Goal: Task Accomplishment & Management: Use online tool/utility

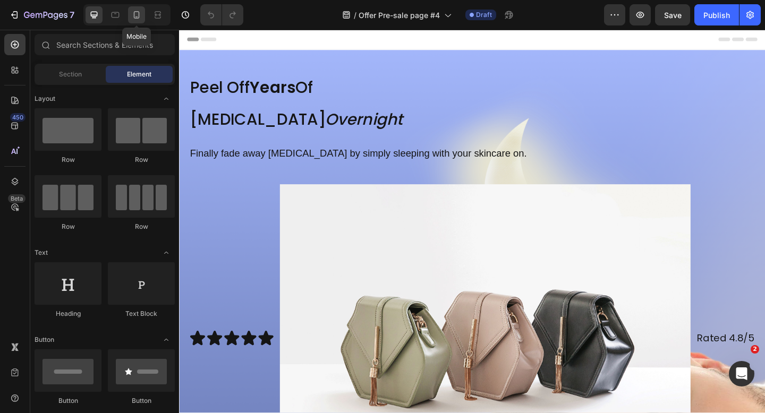
click at [139, 17] on icon at bounding box center [137, 14] width 6 height 7
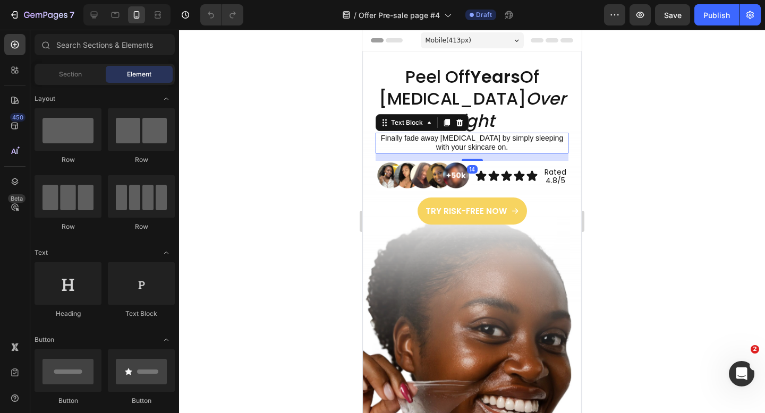
click at [390, 140] on p "Finally fade away [MEDICAL_DATA] by simply sleeping with your skincare on." at bounding box center [472, 143] width 191 height 19
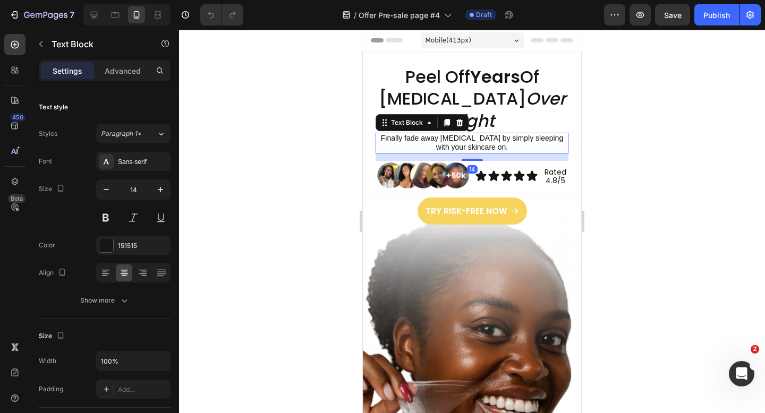
click at [390, 140] on p "Finally fade away [MEDICAL_DATA] by simply sleeping with your skincare on." at bounding box center [472, 143] width 191 height 19
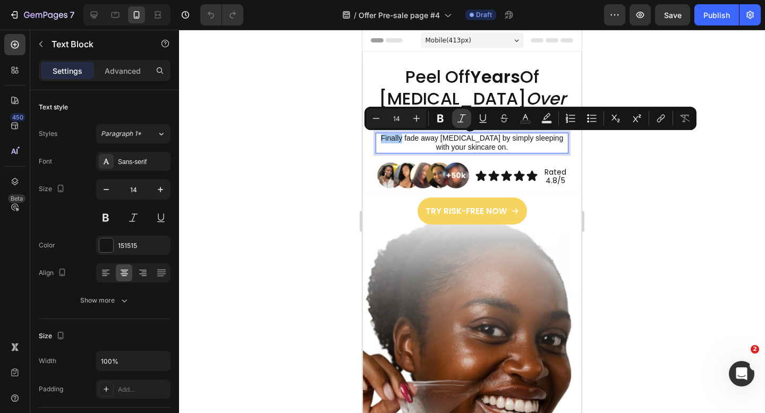
click at [460, 119] on icon "Editor contextual toolbar" at bounding box center [461, 118] width 11 height 11
click at [294, 185] on div at bounding box center [472, 221] width 586 height 383
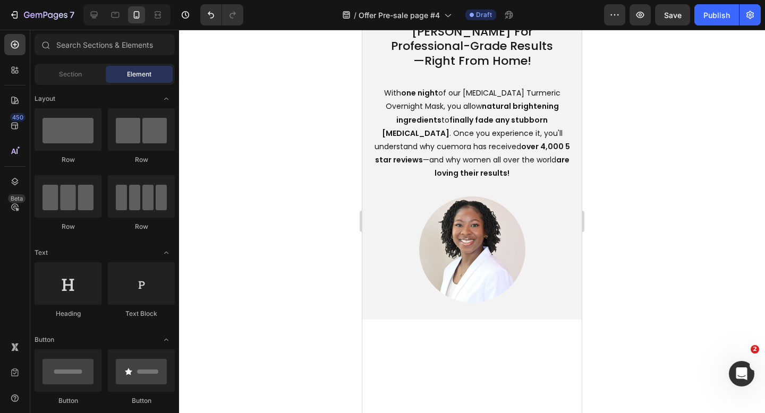
scroll to position [3133, 0]
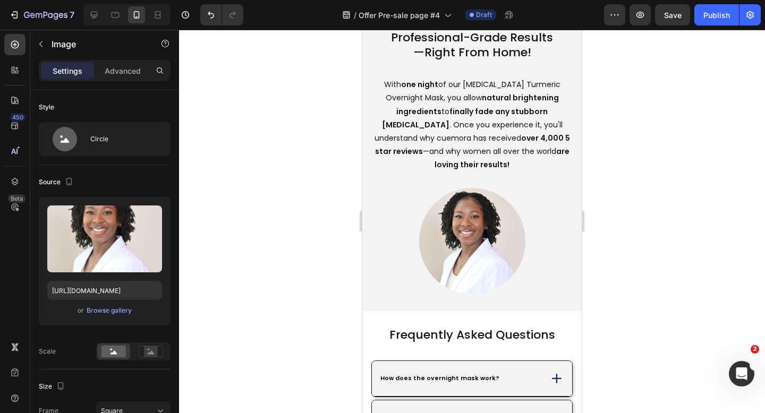
click at [477, 233] on img at bounding box center [472, 241] width 106 height 106
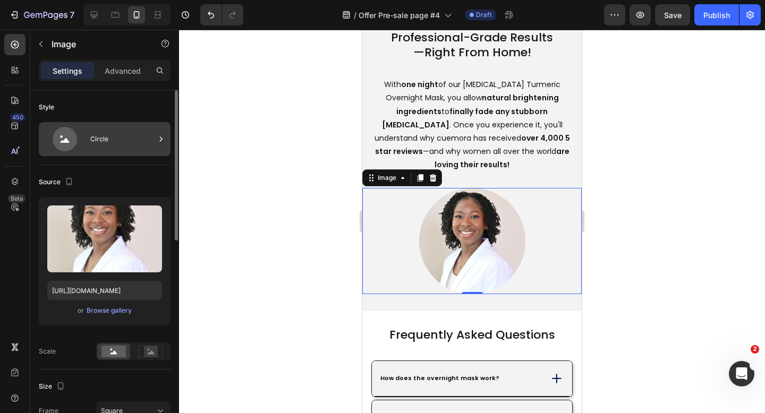
click at [148, 142] on div "Circle" at bounding box center [122, 139] width 65 height 24
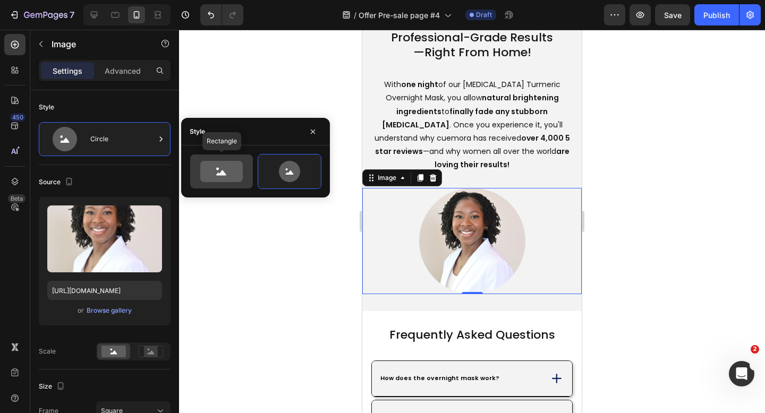
click at [222, 164] on icon at bounding box center [221, 171] width 42 height 21
type input "100"
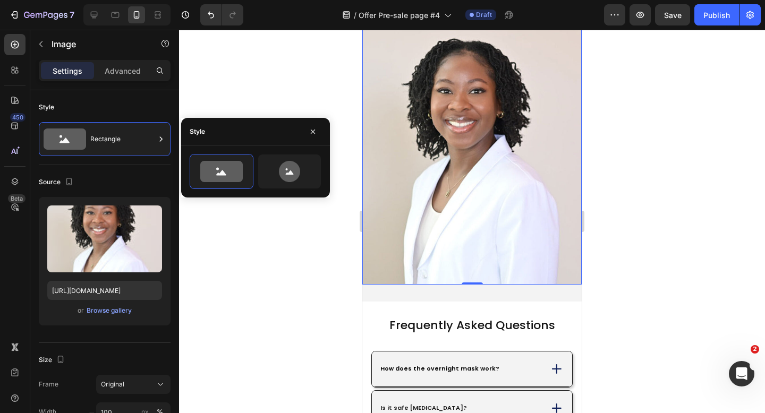
scroll to position [3232, 0]
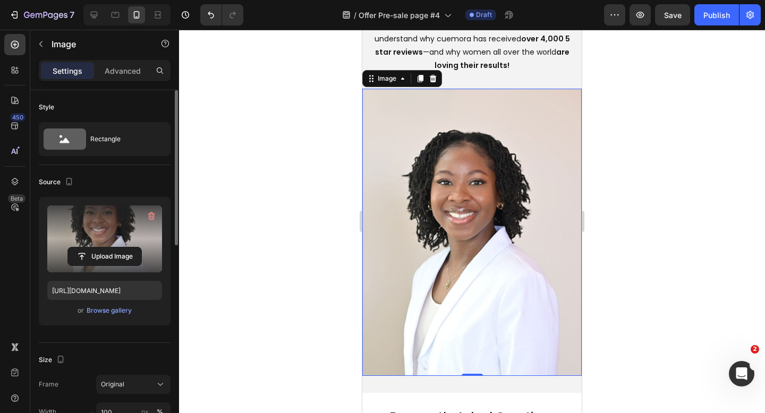
click at [141, 241] on label at bounding box center [104, 239] width 115 height 67
click at [141, 247] on input "file" at bounding box center [104, 256] width 73 height 18
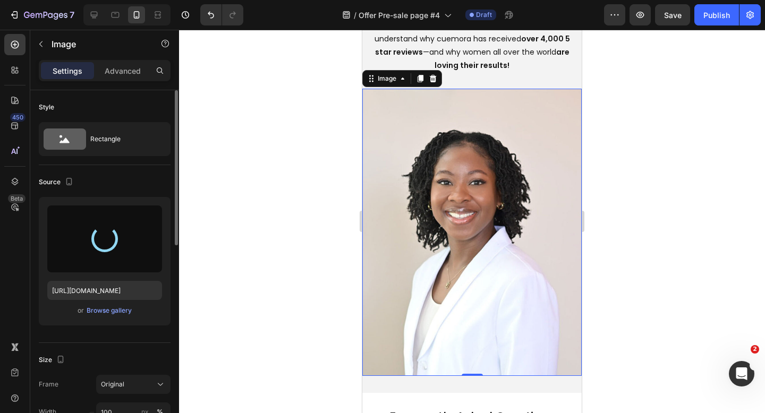
type input "[URL][DOMAIN_NAME]"
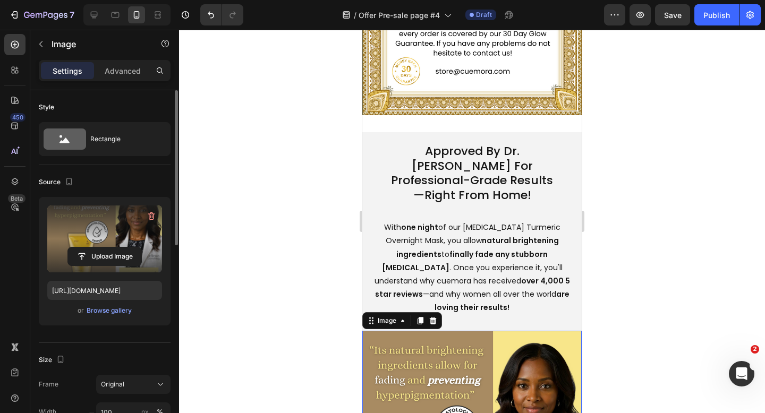
scroll to position [2991, 0]
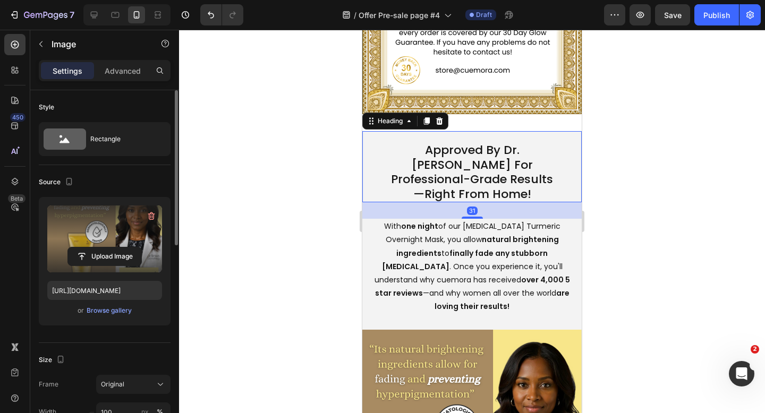
click at [513, 143] on h2 "Approved By Dr. [PERSON_NAME] For Professional-Grade Results—Right From Home!" at bounding box center [471, 172] width 175 height 61
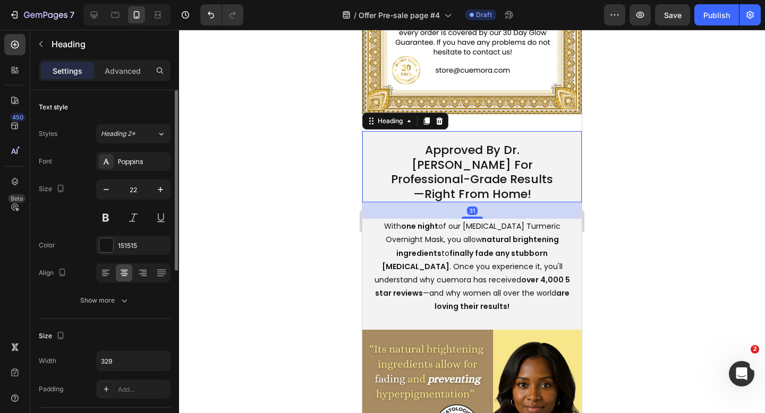
click at [513, 143] on h2 "Approved By Dr. [PERSON_NAME] For Professional-Grade Results—Right From Home!" at bounding box center [471, 172] width 175 height 61
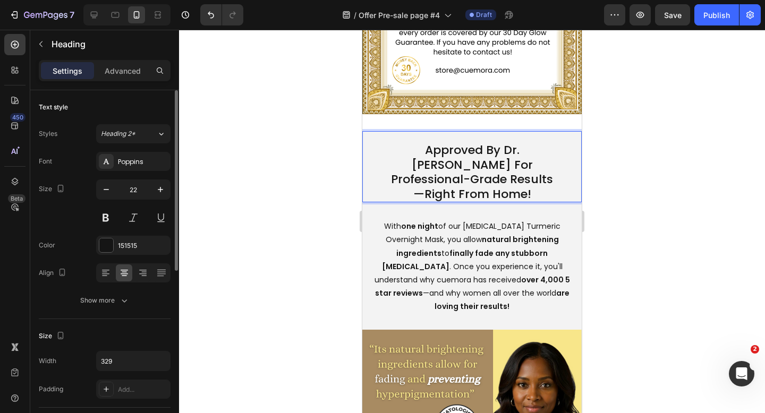
click at [432, 165] on p "Approved By Dr. [PERSON_NAME] For Professional-Grade Results—Right From Home!" at bounding box center [472, 172] width 173 height 58
click at [518, 152] on p "Approved By [PERSON_NAME] For Professional-Grade Results—Right From Home!" at bounding box center [472, 172] width 173 height 58
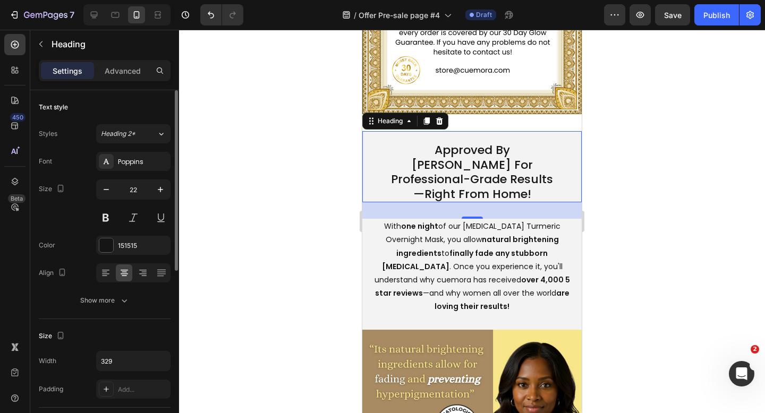
click at [612, 155] on div at bounding box center [472, 221] width 586 height 383
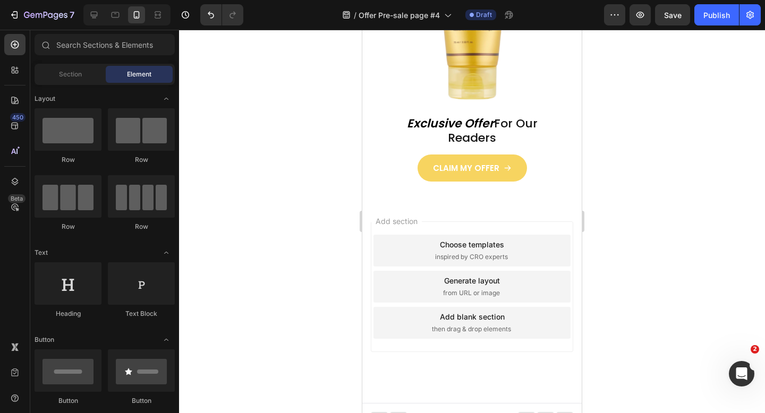
scroll to position [3925, 0]
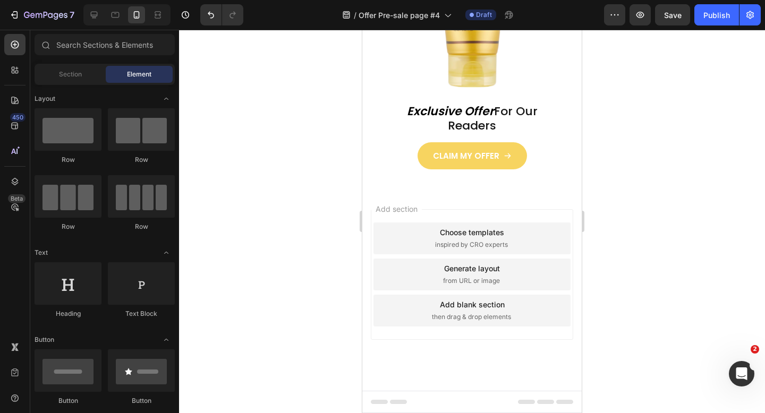
click at [691, 20] on div "Preview Save Publish" at bounding box center [682, 14] width 157 height 21
click at [697, 20] on button "Publish" at bounding box center [716, 14] width 45 height 21
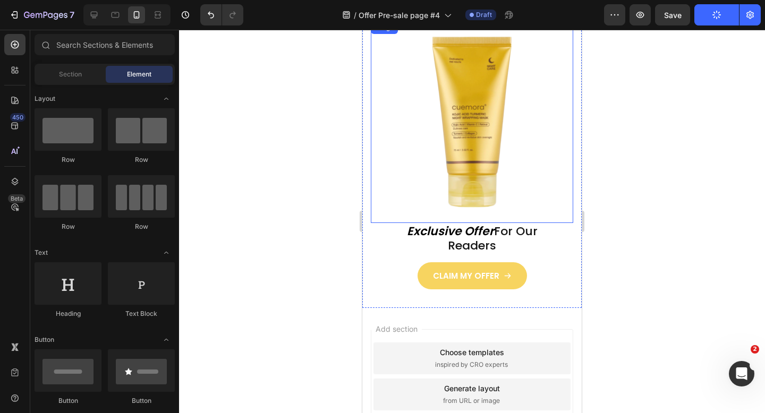
scroll to position [3721, 0]
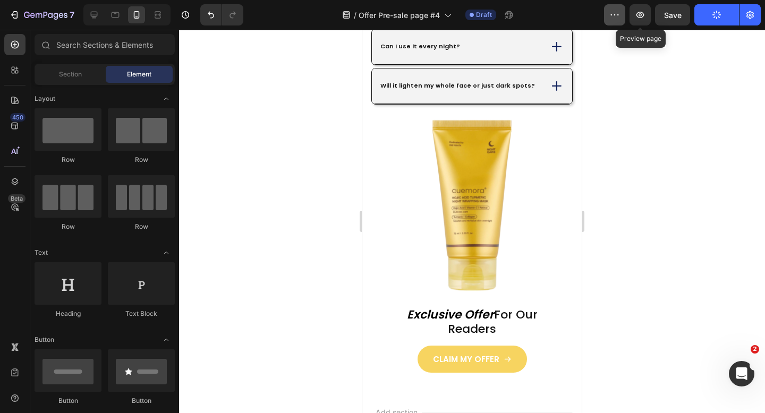
click at [613, 21] on button "button" at bounding box center [614, 14] width 21 height 21
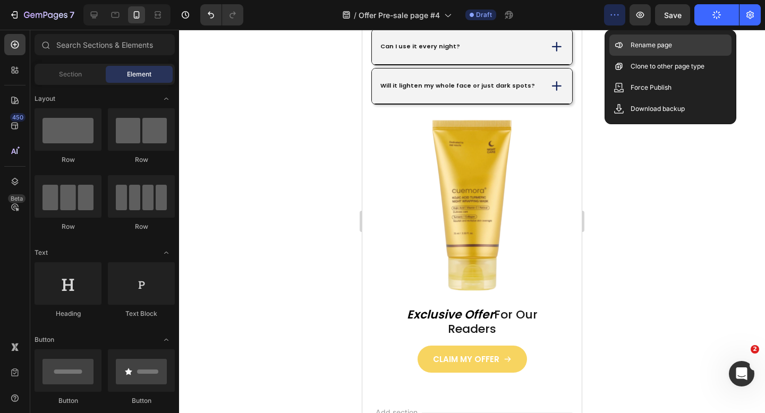
click at [614, 44] on icon at bounding box center [618, 45] width 11 height 11
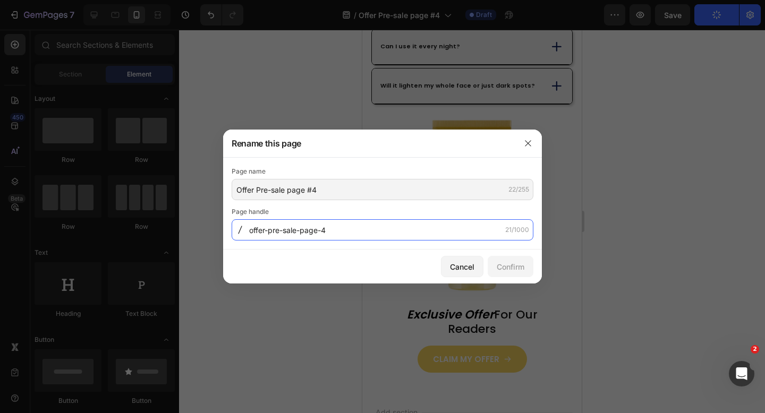
click at [357, 235] on input "offer-pre-sale-page-4" at bounding box center [383, 229] width 302 height 21
type input "ofp4"
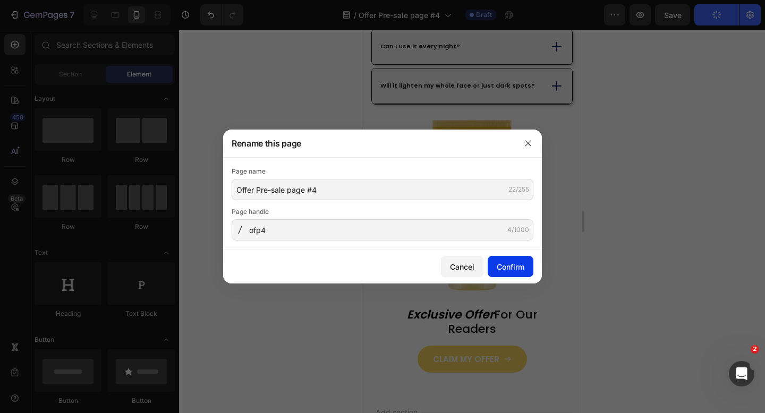
click at [531, 267] on button "Confirm" at bounding box center [510, 266] width 46 height 21
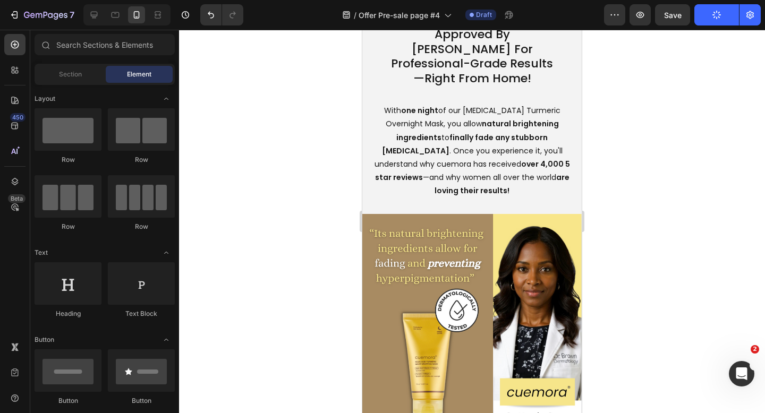
scroll to position [3098, 0]
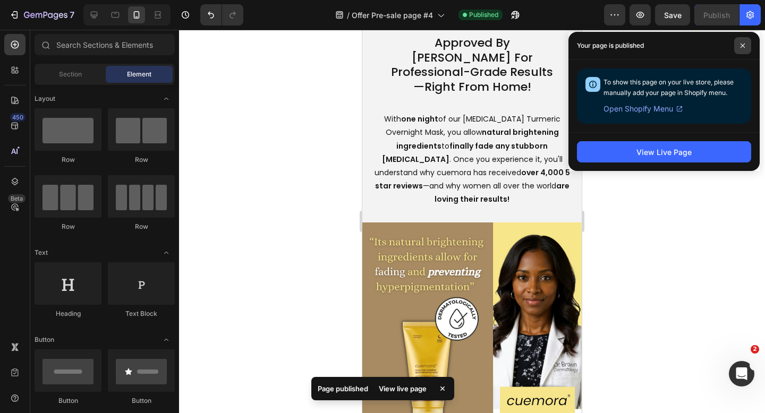
click at [746, 42] on span at bounding box center [742, 45] width 17 height 17
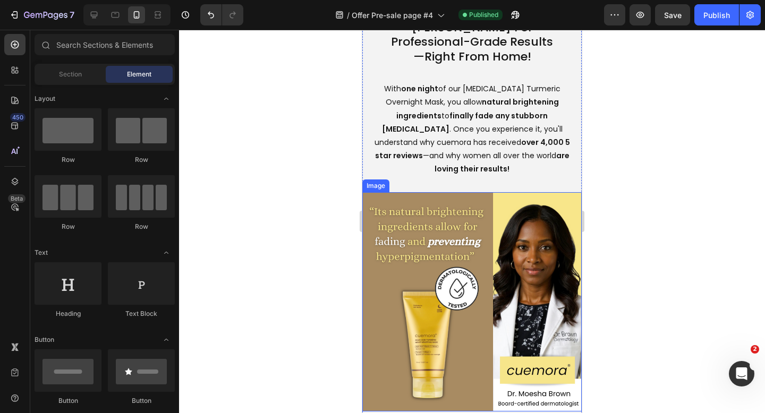
scroll to position [3310, 0]
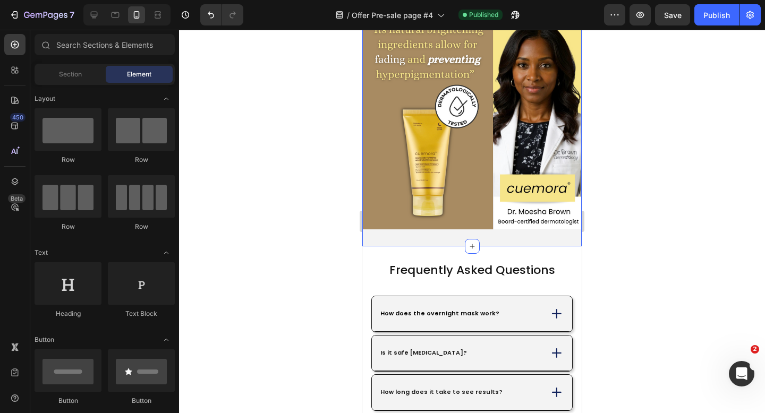
click at [508, 227] on div "Approved By [PERSON_NAME] For Professional-Grade Results—Right From Home! Headi…" at bounding box center [471, 28] width 219 height 434
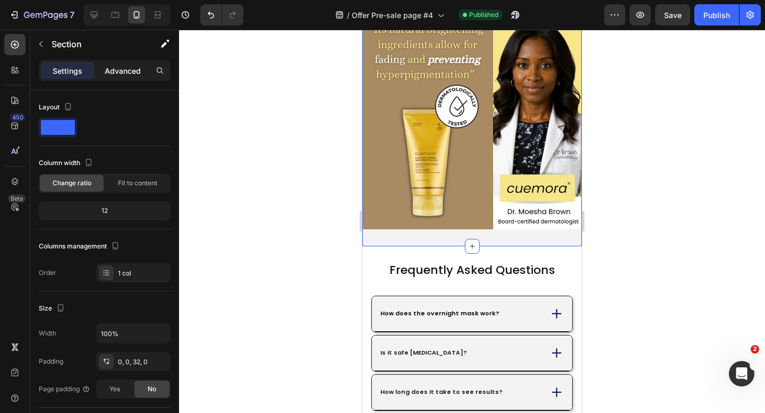
click at [124, 76] on div "Advanced" at bounding box center [122, 70] width 53 height 17
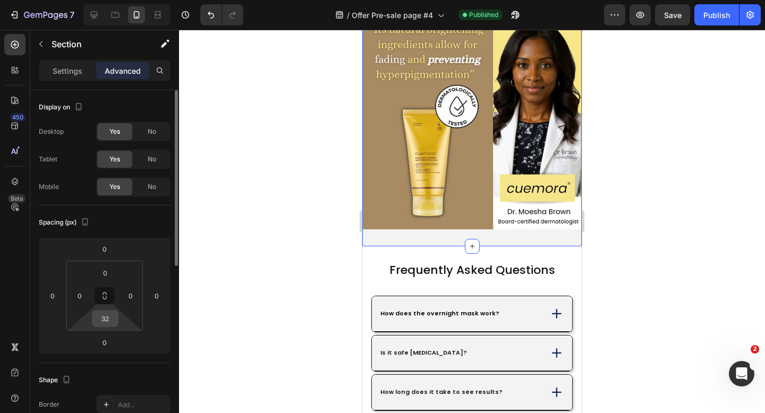
click at [113, 315] on input "32" at bounding box center [105, 319] width 21 height 16
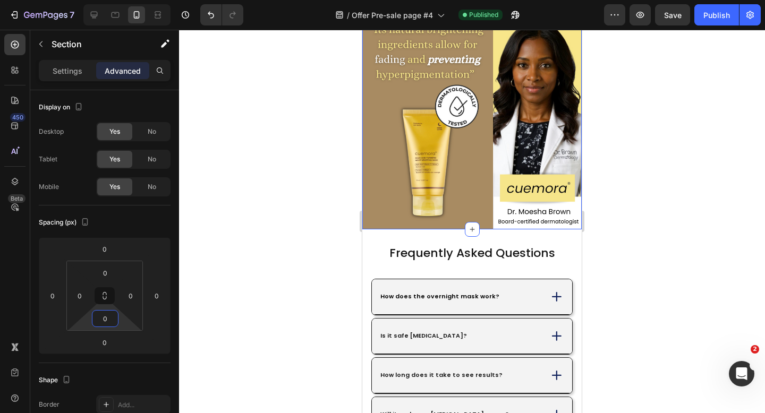
click at [217, 274] on div at bounding box center [472, 221] width 586 height 383
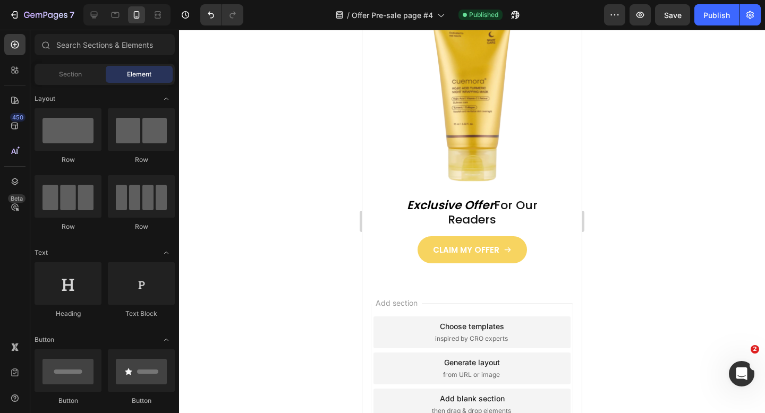
scroll to position [3855, 0]
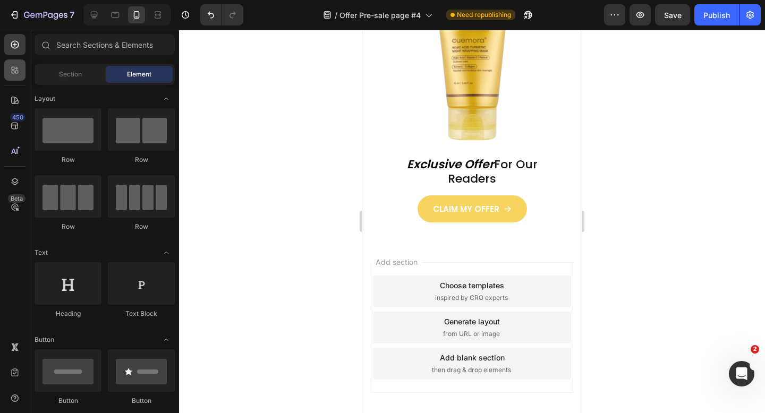
click at [21, 70] on div at bounding box center [14, 69] width 21 height 21
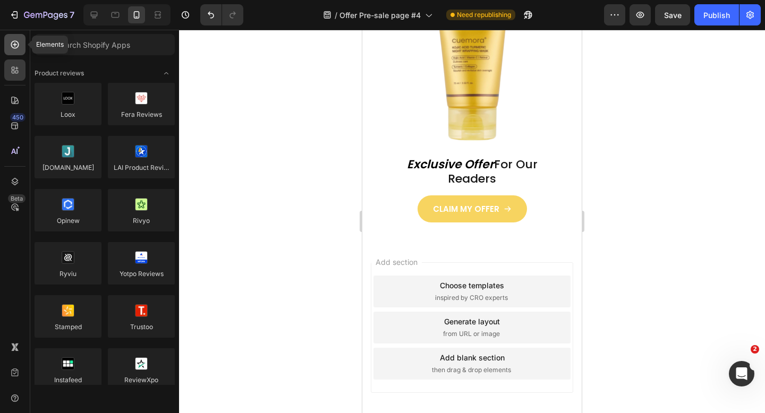
click at [20, 47] on div at bounding box center [14, 44] width 21 height 21
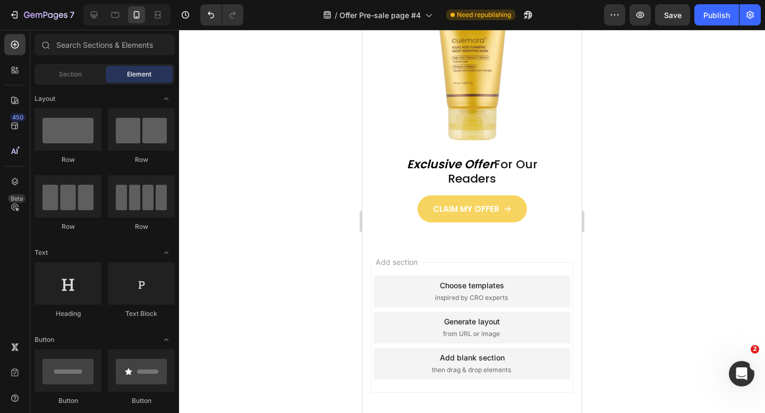
click at [245, 76] on div at bounding box center [472, 221] width 586 height 383
click at [72, 76] on span "Section" at bounding box center [70, 75] width 23 height 10
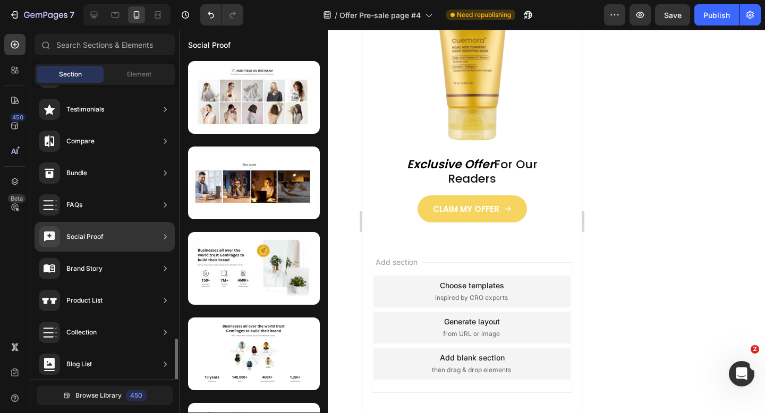
scroll to position [322, 0]
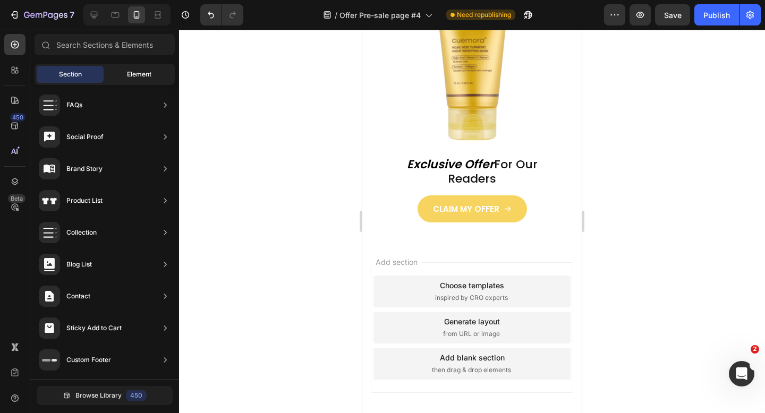
click at [134, 75] on span "Element" at bounding box center [139, 75] width 24 height 10
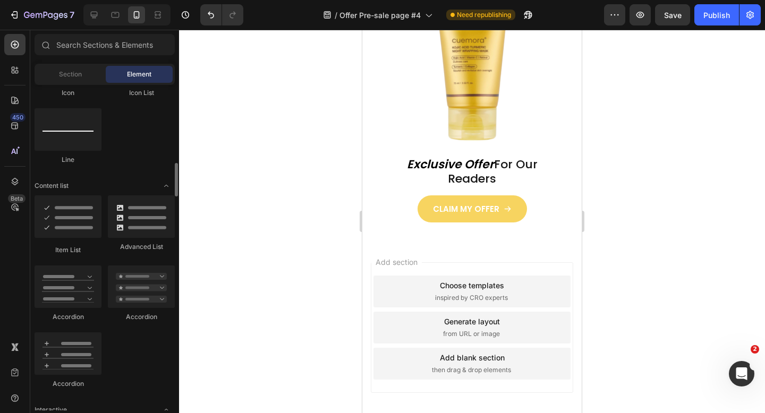
scroll to position [769, 0]
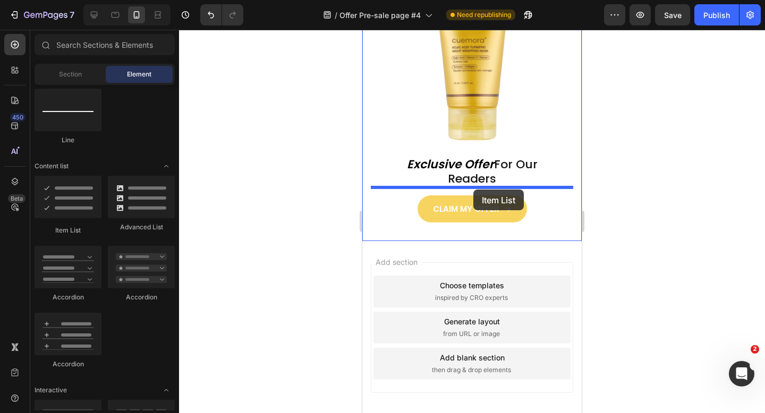
drag, startPoint x: 435, startPoint y: 237, endPoint x: 473, endPoint y: 190, distance: 61.2
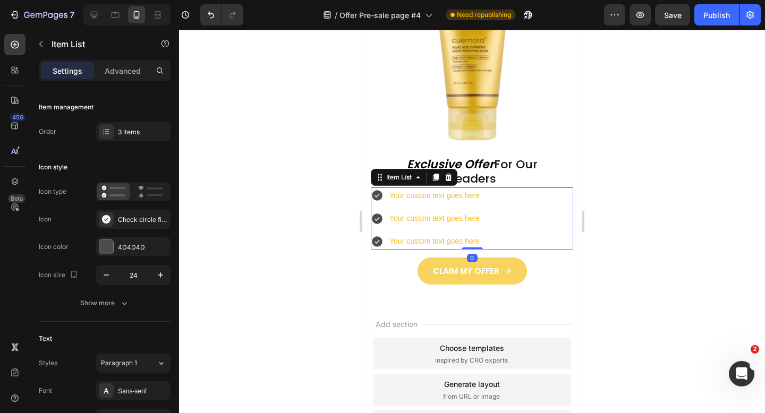
click at [443, 198] on div "Your custom text goes here" at bounding box center [434, 195] width 93 height 16
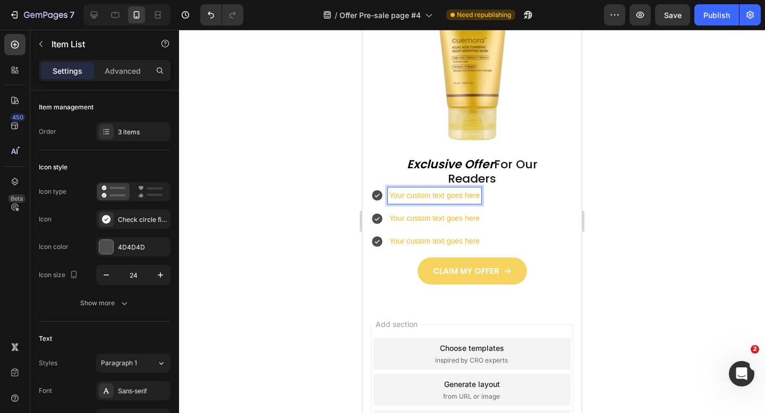
click at [377, 196] on icon at bounding box center [377, 195] width 13 height 13
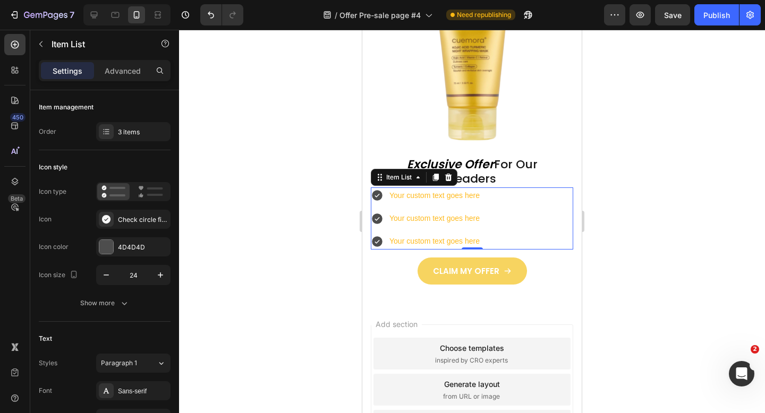
click at [406, 201] on p "Your custom text goes here" at bounding box center [434, 195] width 90 height 13
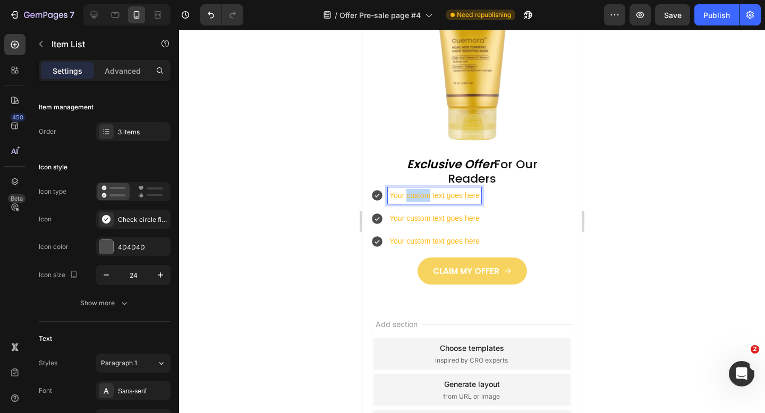
click at [406, 201] on p "Your custom text goes here" at bounding box center [434, 195] width 90 height 13
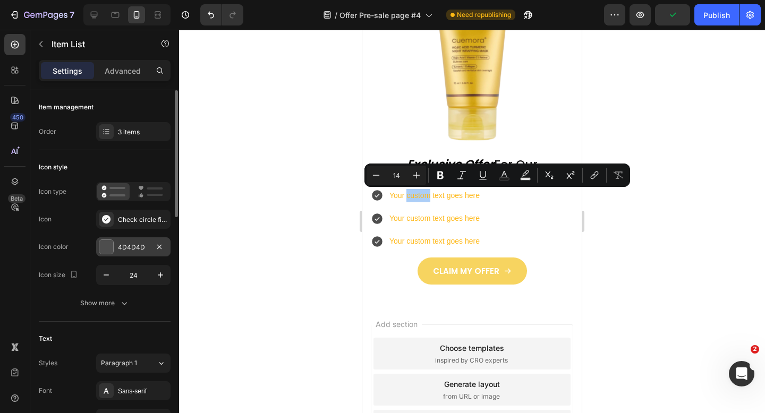
click at [132, 254] on div "4D4D4D" at bounding box center [133, 246] width 74 height 19
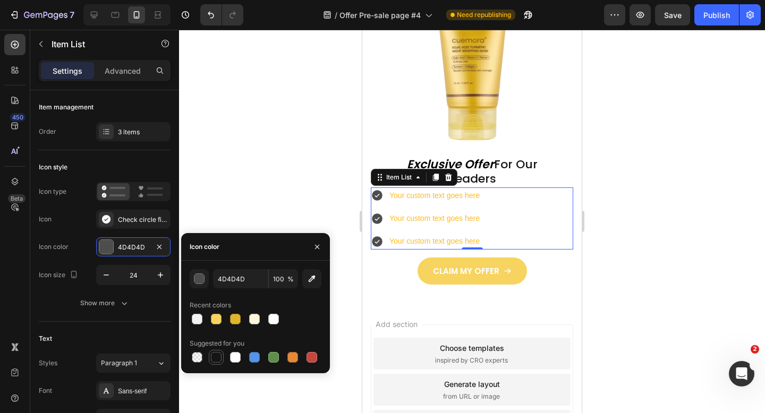
click at [221, 357] on div at bounding box center [216, 357] width 11 height 11
type input "151515"
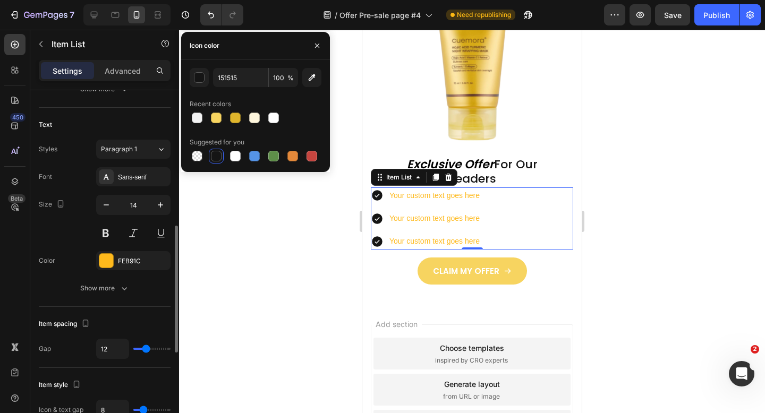
scroll to position [313, 0]
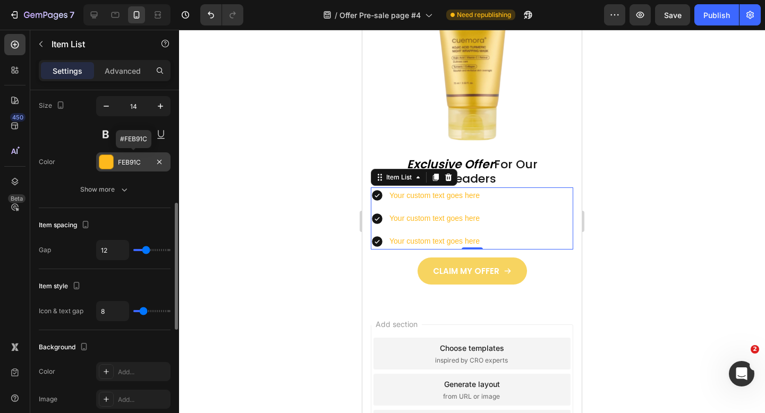
click at [122, 162] on div "FEB91C" at bounding box center [133, 163] width 31 height 10
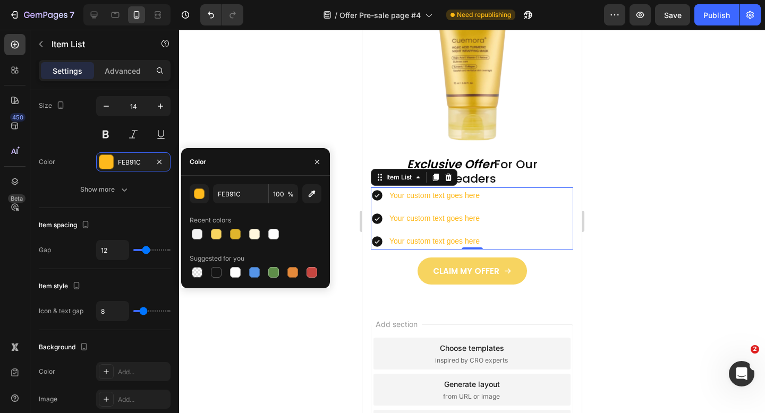
click at [256, 125] on div at bounding box center [472, 221] width 586 height 383
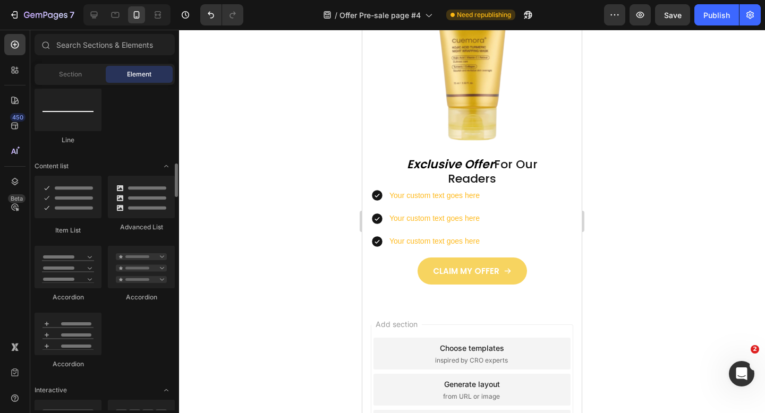
scroll to position [697, 0]
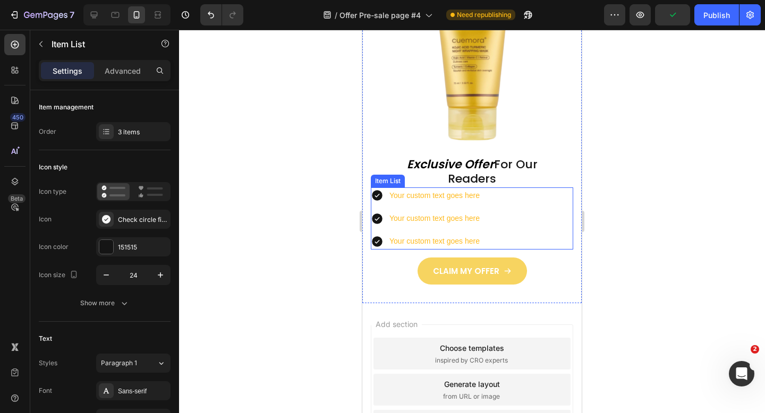
click at [413, 207] on div "Your custom text goes here Your custom text goes here Your custom text goes here" at bounding box center [426, 218] width 110 height 63
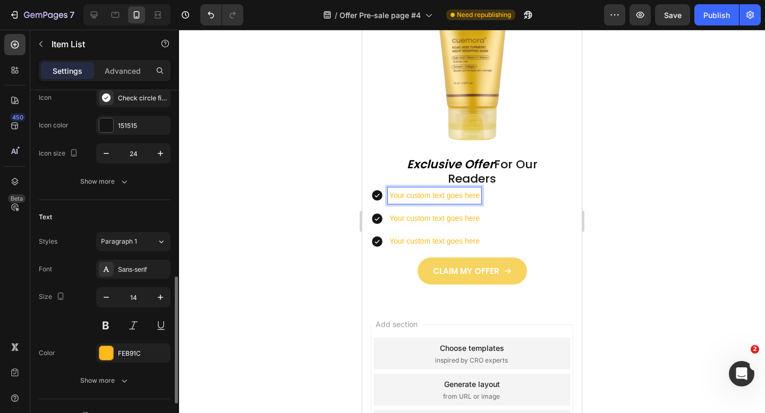
scroll to position [227, 0]
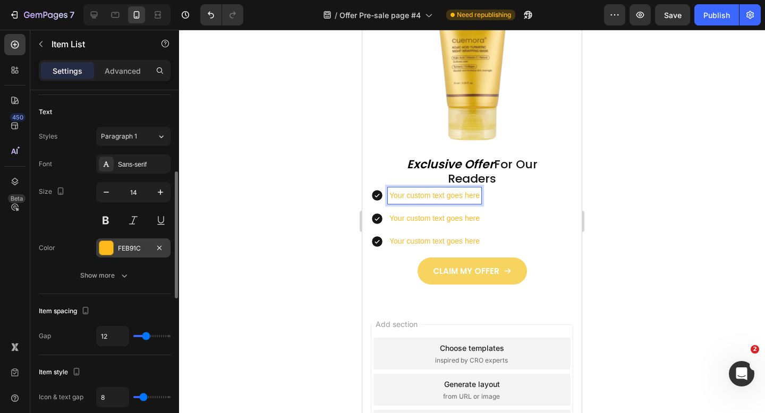
click at [135, 249] on div "FEB91C" at bounding box center [133, 249] width 31 height 10
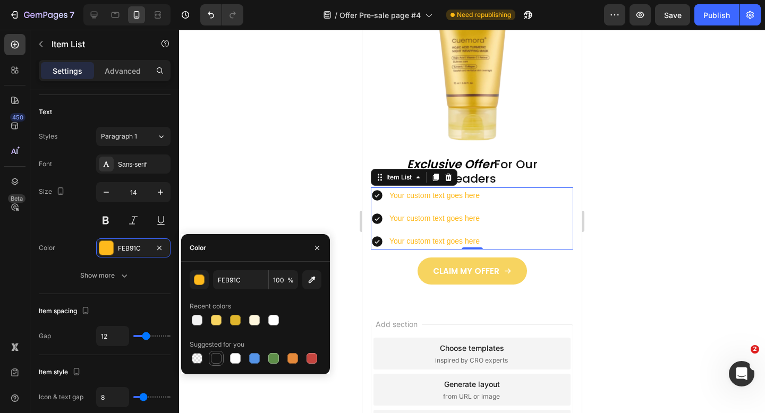
click at [222, 360] on div at bounding box center [216, 358] width 13 height 13
type input "151515"
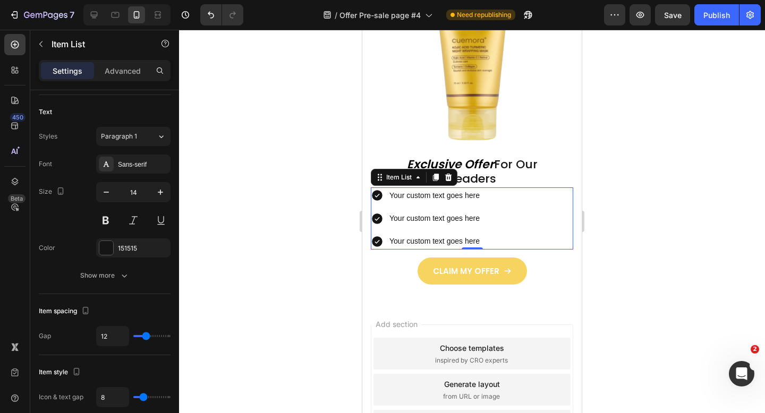
click at [254, 142] on div at bounding box center [472, 221] width 586 height 383
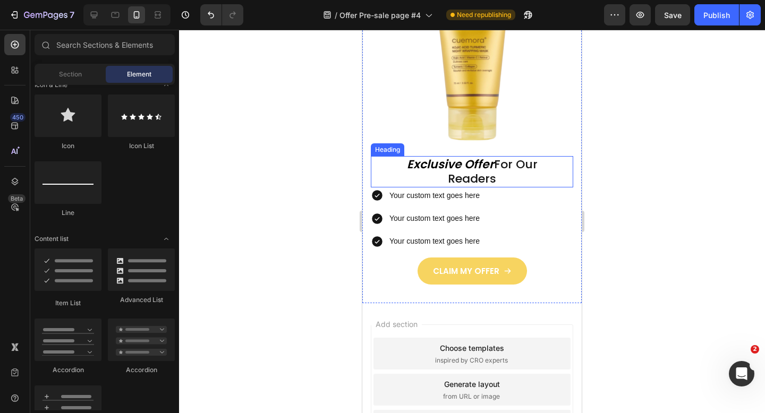
click at [407, 221] on p "Your custom text goes here" at bounding box center [434, 218] width 90 height 13
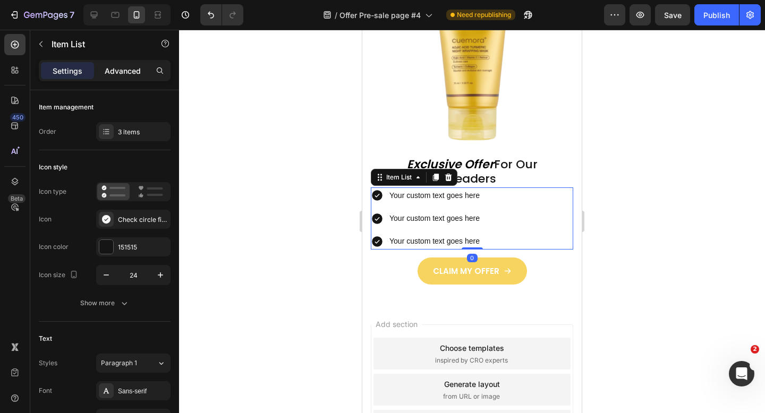
click at [119, 68] on p "Advanced" at bounding box center [123, 70] width 36 height 11
type input "100%"
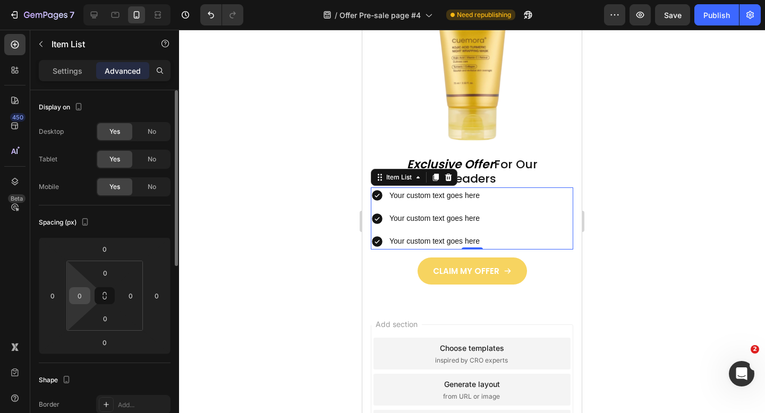
click at [83, 300] on input "0" at bounding box center [80, 296] width 16 height 16
type input "1"
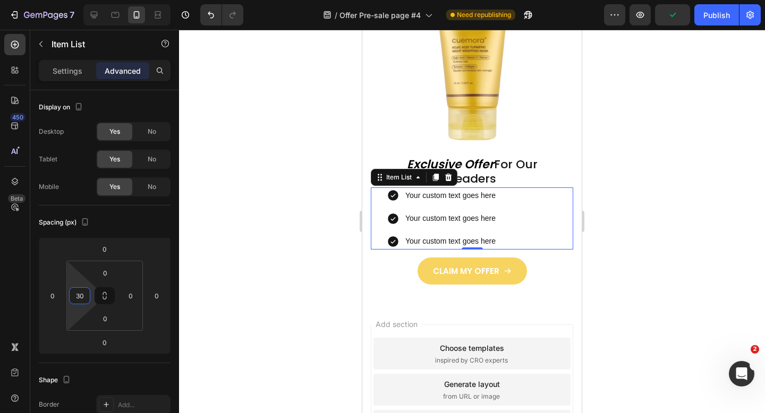
type input "30"
click at [292, 318] on div at bounding box center [472, 221] width 586 height 383
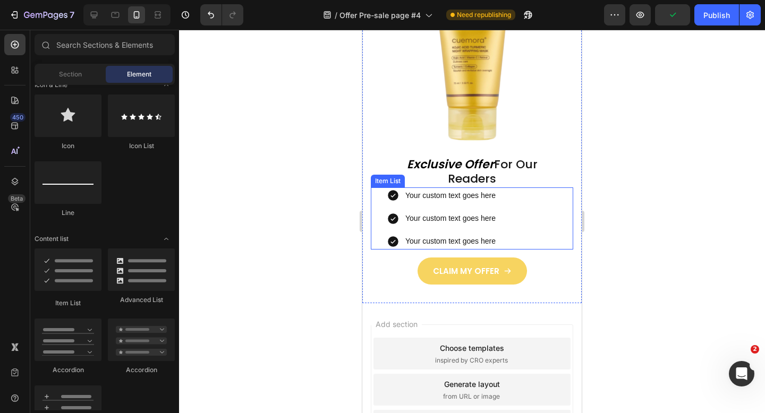
click at [497, 195] on div "Your custom text goes here Your custom text goes here Your custom text goes here" at bounding box center [480, 218] width 186 height 63
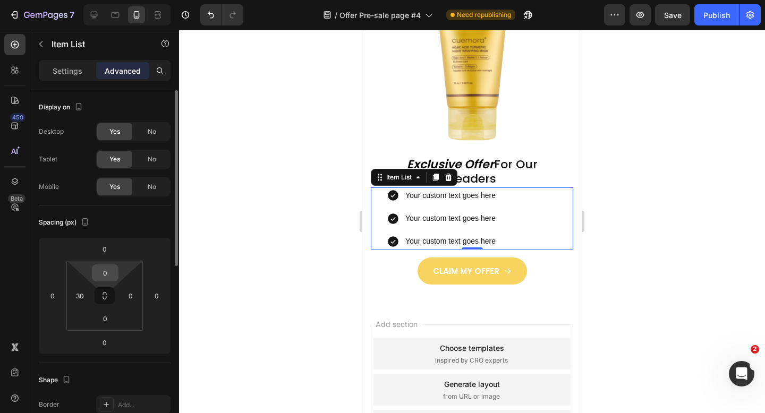
click at [105, 278] on input "0" at bounding box center [105, 273] width 21 height 16
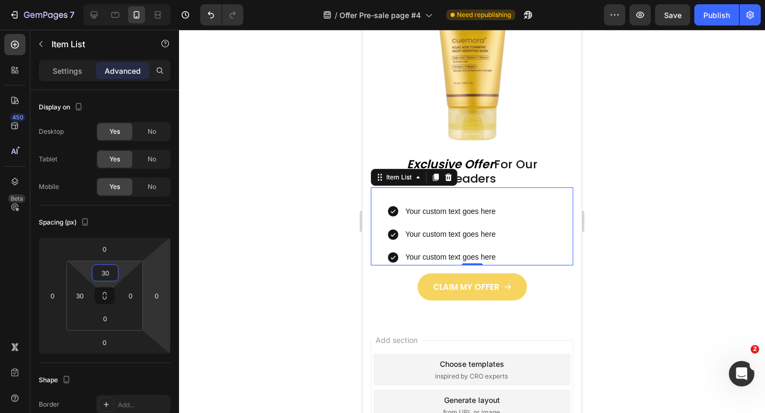
type input "3"
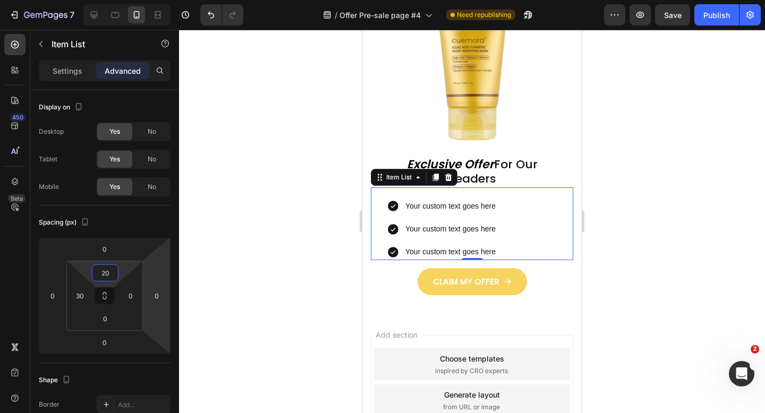
type input "2"
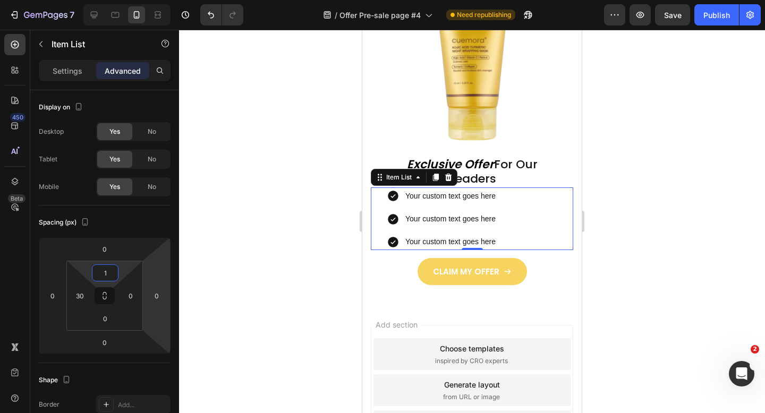
type input "15"
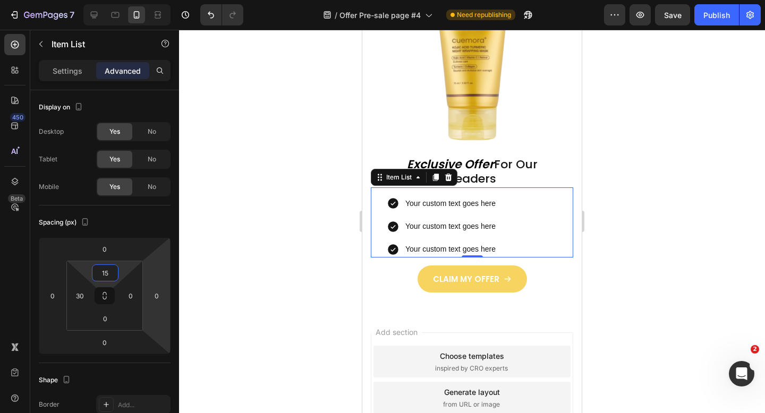
click at [322, 281] on div at bounding box center [472, 221] width 586 height 383
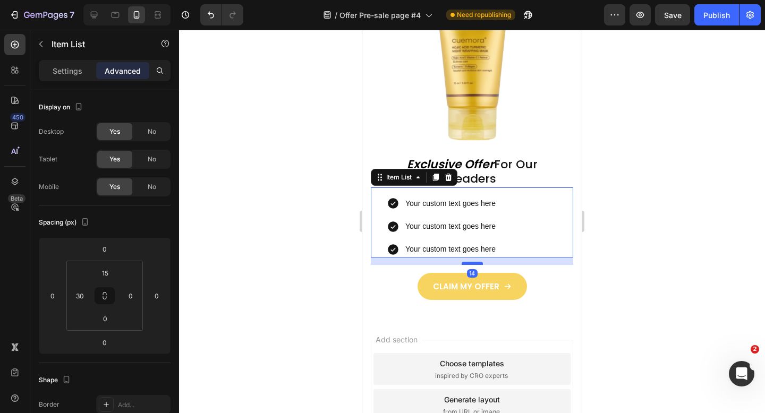
drag, startPoint x: 469, startPoint y: 256, endPoint x: 469, endPoint y: 264, distance: 7.4
click at [469, 264] on div at bounding box center [471, 263] width 21 height 3
type input "14"
click at [323, 267] on div at bounding box center [472, 221] width 586 height 383
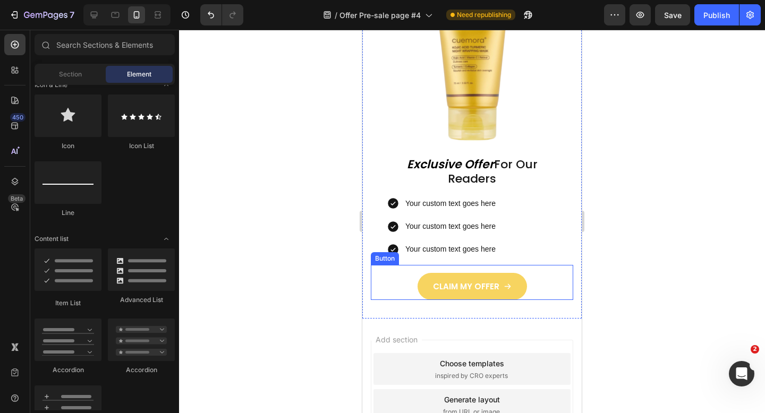
click at [319, 204] on div at bounding box center [472, 221] width 586 height 383
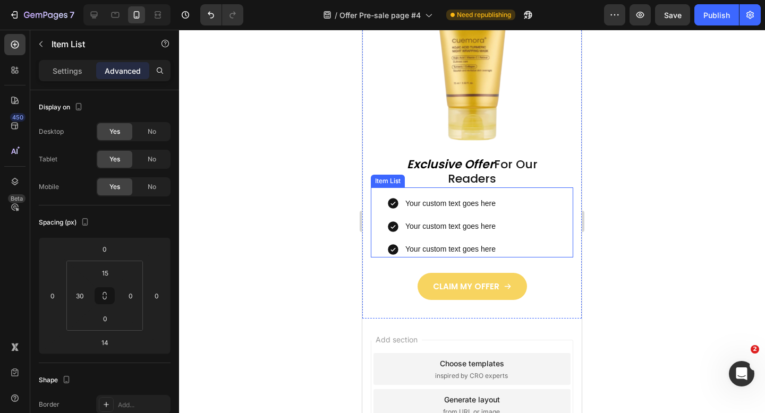
click at [491, 210] on p "Your custom text goes here" at bounding box center [450, 203] width 90 height 13
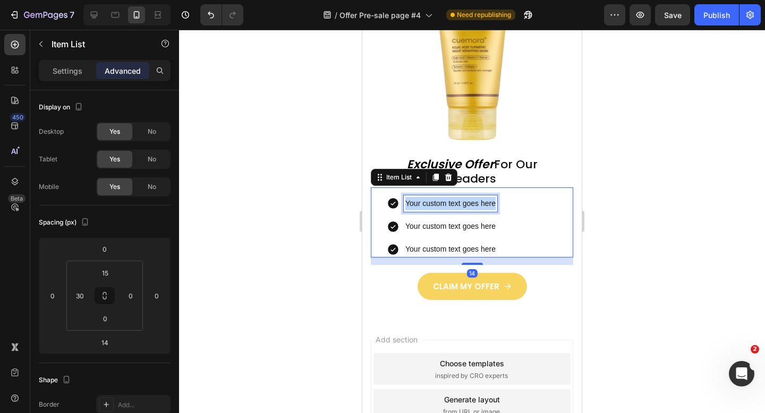
click at [491, 210] on p "Your custom text goes here" at bounding box center [450, 203] width 90 height 13
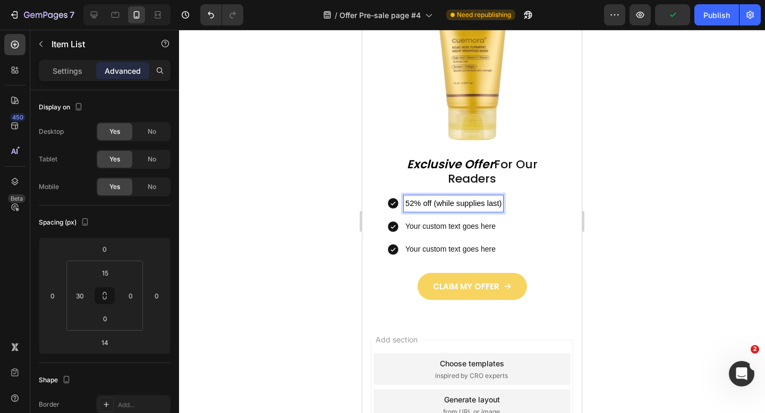
click at [425, 209] on p "52% off (while supplies last)" at bounding box center [453, 203] width 96 height 13
click at [470, 229] on p "Your custom text goes here" at bounding box center [454, 226] width 98 height 13
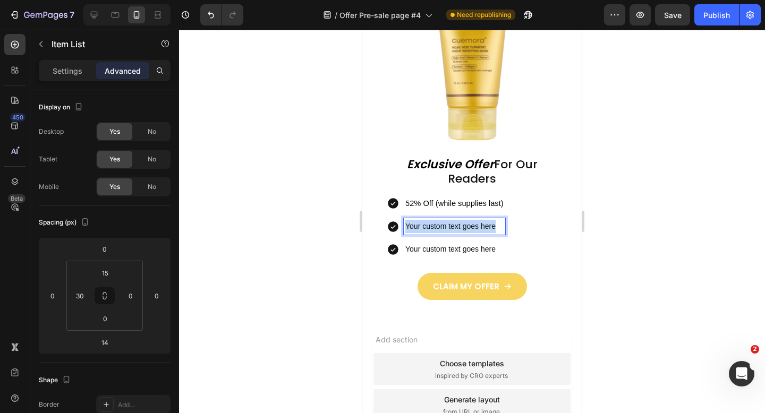
click at [470, 229] on p "Your custom text goes here" at bounding box center [454, 226] width 98 height 13
click at [476, 251] on p "Your custom text goes here" at bounding box center [454, 249] width 98 height 13
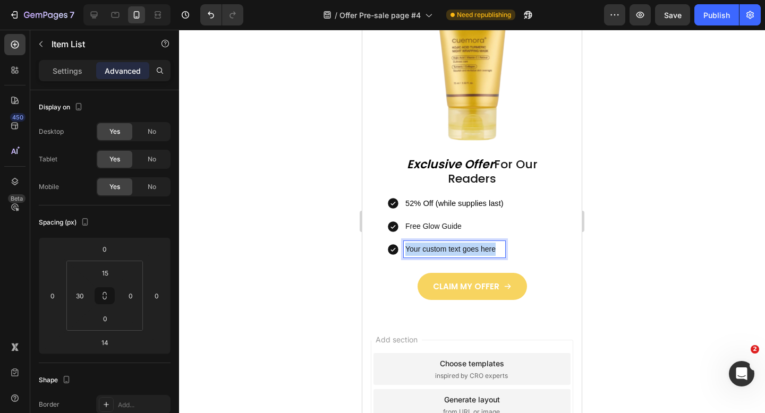
click at [476, 251] on p "Your custom text goes here" at bounding box center [454, 249] width 98 height 13
click at [430, 208] on span "52% Off (while supplies last)" at bounding box center [454, 203] width 98 height 8
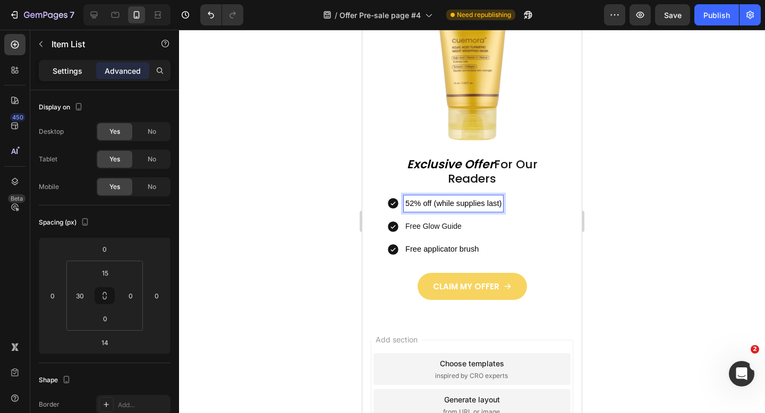
click at [64, 75] on p "Settings" at bounding box center [68, 70] width 30 height 11
type input "8"
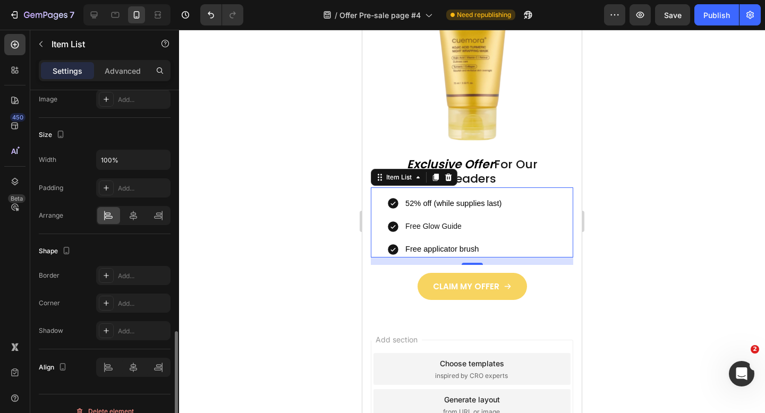
scroll to position [628, 0]
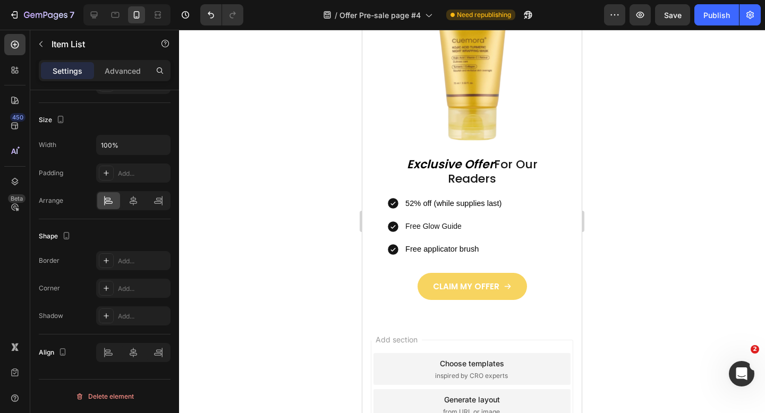
click at [387, 227] on icon at bounding box center [393, 226] width 13 height 13
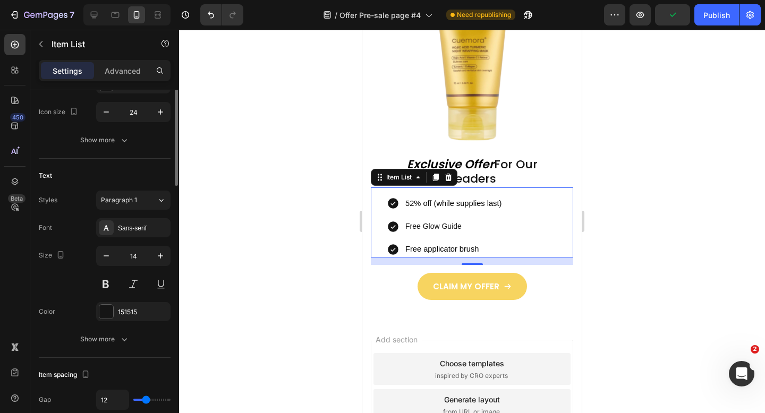
scroll to position [0, 0]
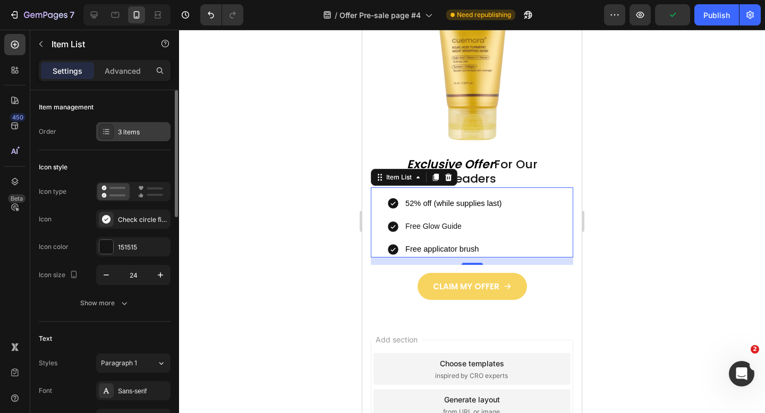
click at [122, 132] on div "3 items" at bounding box center [143, 132] width 50 height 10
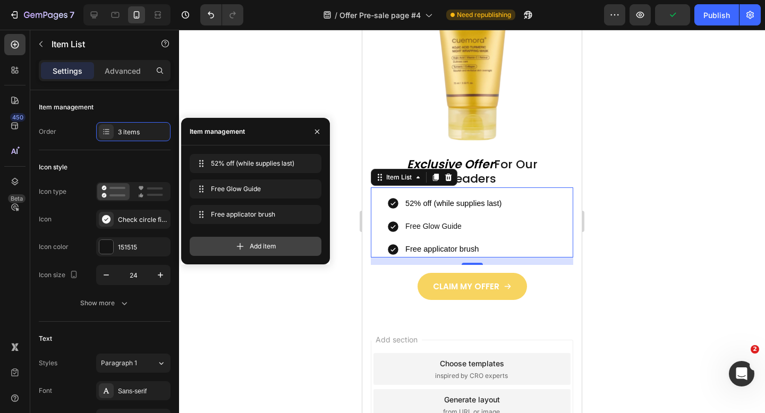
click at [269, 247] on span "Add item" at bounding box center [263, 247] width 27 height 10
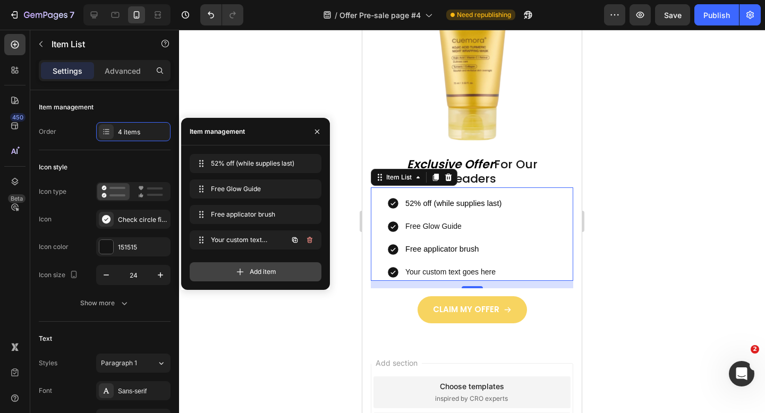
click at [268, 276] on span "Add item" at bounding box center [263, 272] width 27 height 10
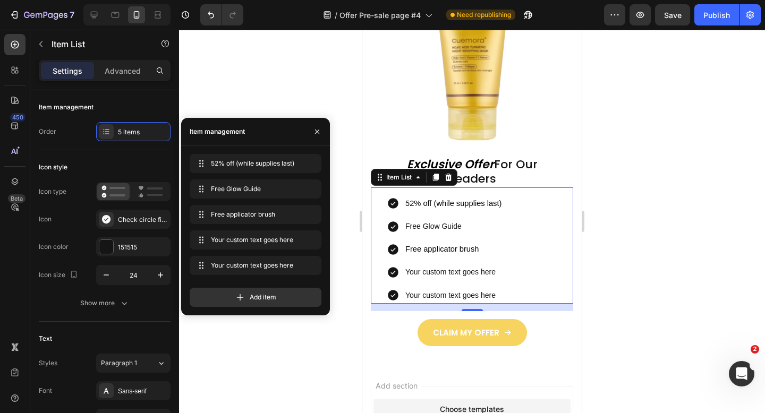
click at [460, 266] on div "Your custom text goes here" at bounding box center [453, 272] width 99 height 16
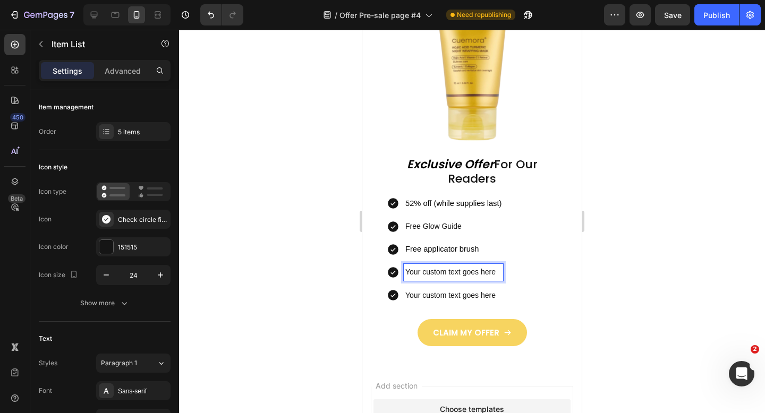
click at [460, 266] on p "Your custom text goes here" at bounding box center [453, 272] width 96 height 13
click at [432, 298] on p "Your custom text goes here" at bounding box center [453, 295] width 96 height 13
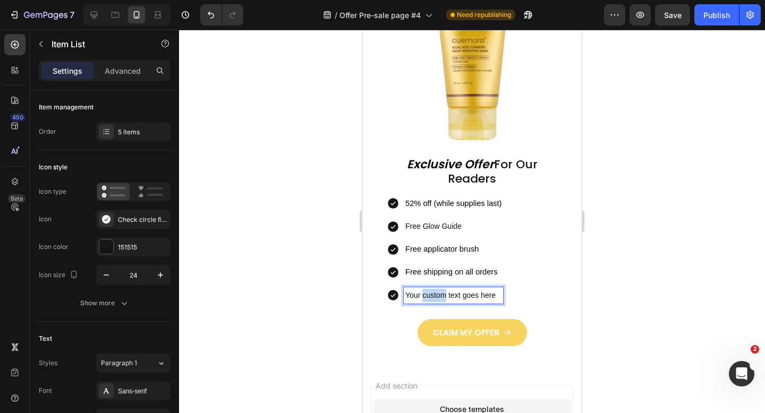
click at [432, 298] on p "Your custom text goes here" at bounding box center [453, 295] width 96 height 13
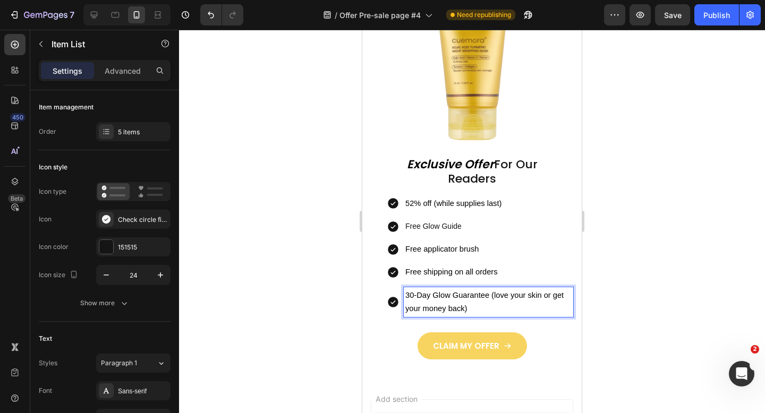
click at [289, 287] on div at bounding box center [472, 221] width 586 height 383
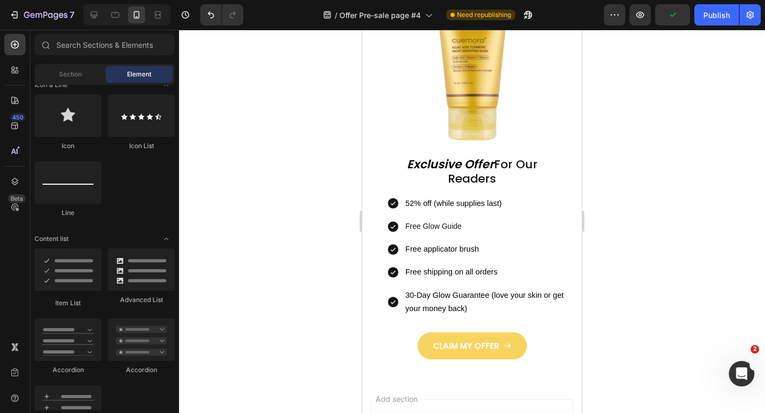
click at [289, 287] on div at bounding box center [472, 221] width 586 height 383
click at [676, 304] on div at bounding box center [472, 221] width 586 height 383
click at [671, 264] on div at bounding box center [472, 221] width 586 height 383
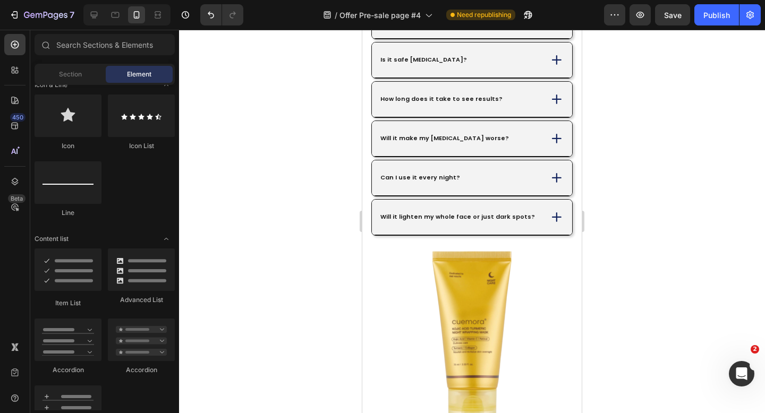
scroll to position [4032, 0]
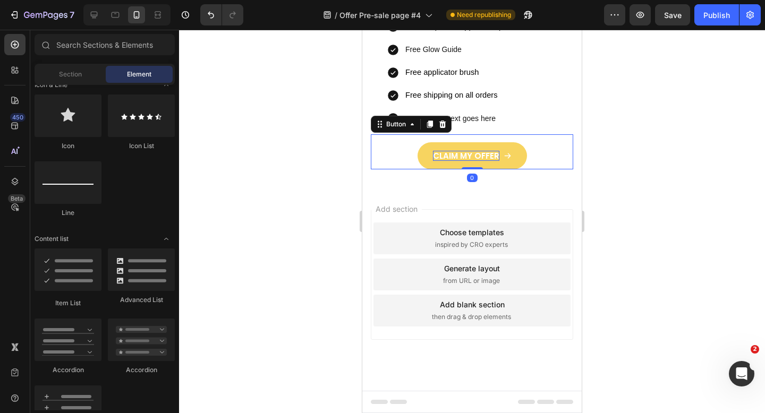
click at [480, 155] on p "CLAIM MY OFFER" at bounding box center [466, 156] width 66 height 11
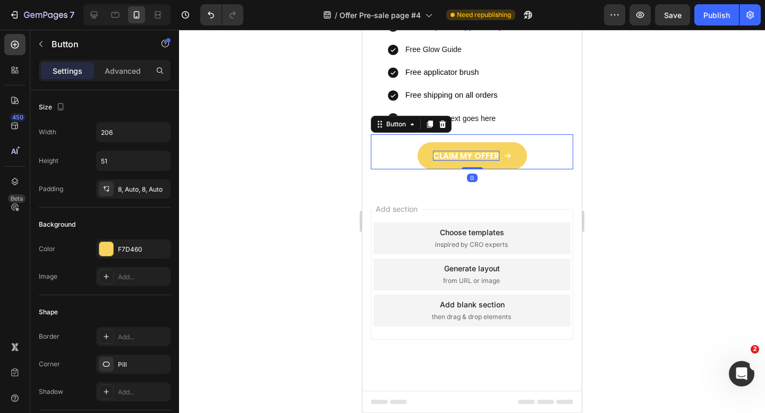
click at [480, 155] on p "CLAIM MY OFFER" at bounding box center [466, 156] width 66 height 11
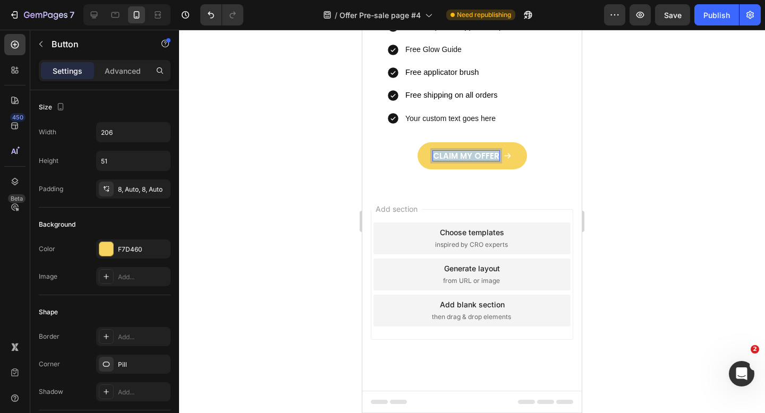
click at [480, 155] on p "CLAIM MY OFFER" at bounding box center [466, 156] width 66 height 11
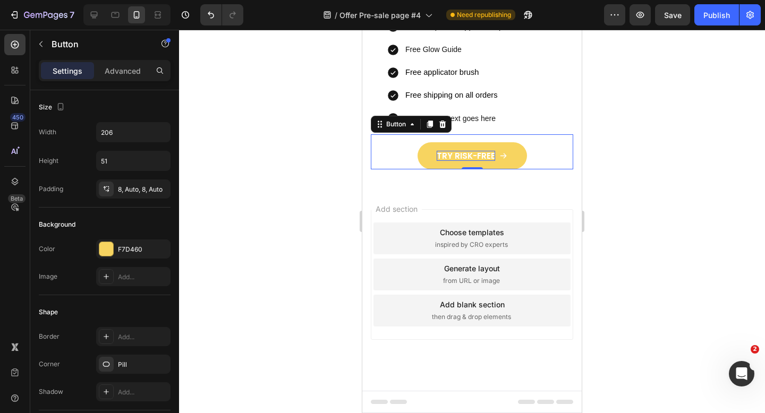
click at [711, 171] on div at bounding box center [472, 221] width 586 height 383
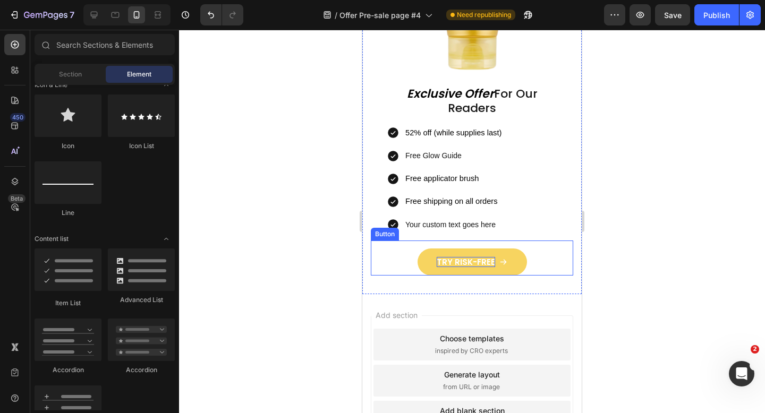
scroll to position [3892, 0]
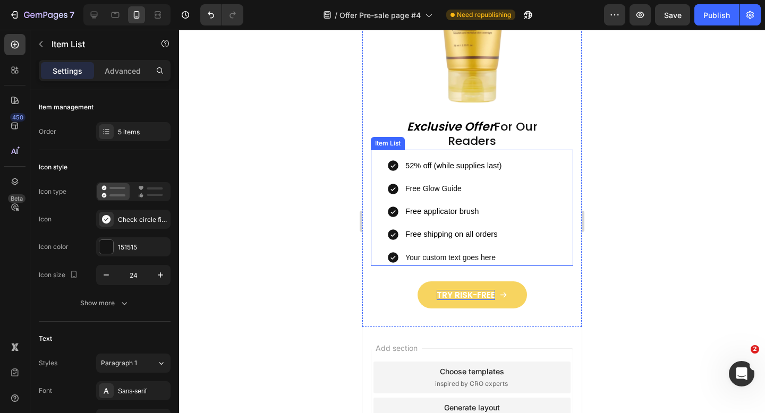
click at [458, 258] on p "Your custom text goes here" at bounding box center [453, 257] width 96 height 13
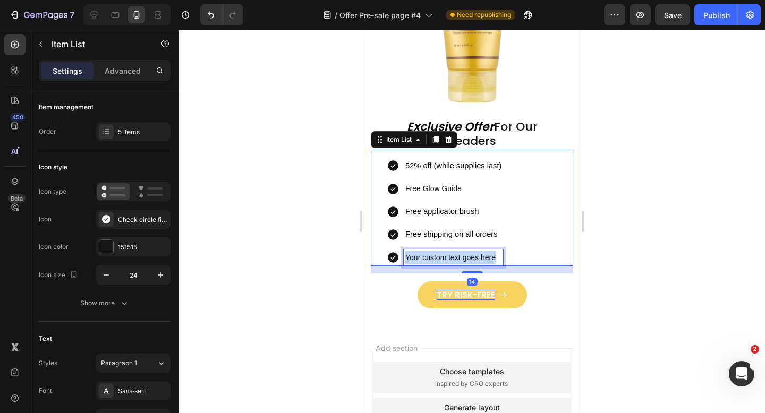
click at [458, 258] on p "Your custom text goes here" at bounding box center [453, 257] width 96 height 13
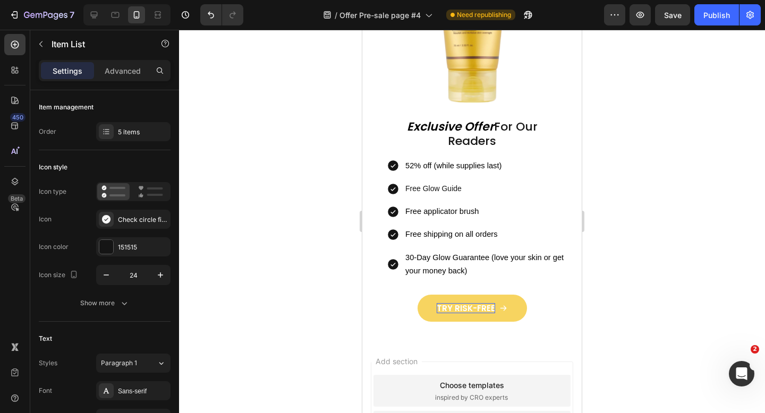
click at [624, 206] on div at bounding box center [472, 221] width 586 height 383
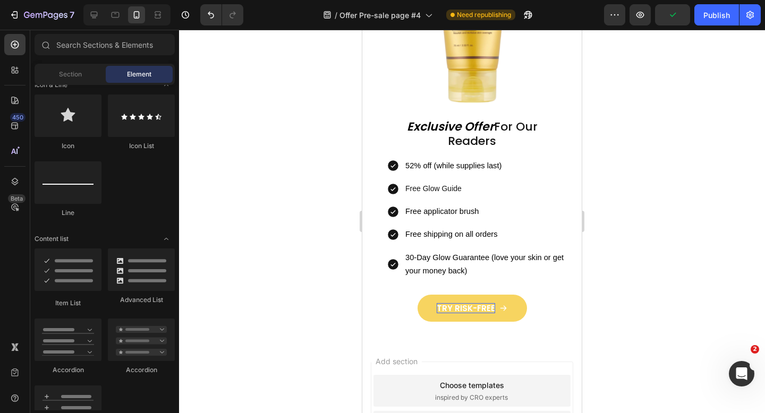
click at [624, 206] on div at bounding box center [472, 221] width 586 height 383
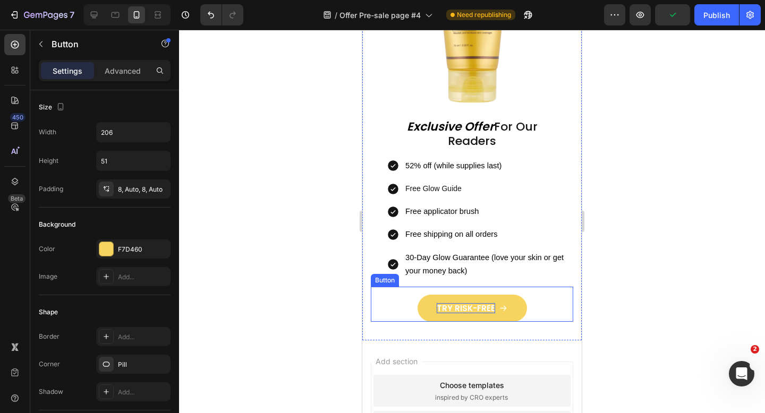
click at [483, 289] on div "TRY RISK-FREE Button" at bounding box center [472, 304] width 202 height 35
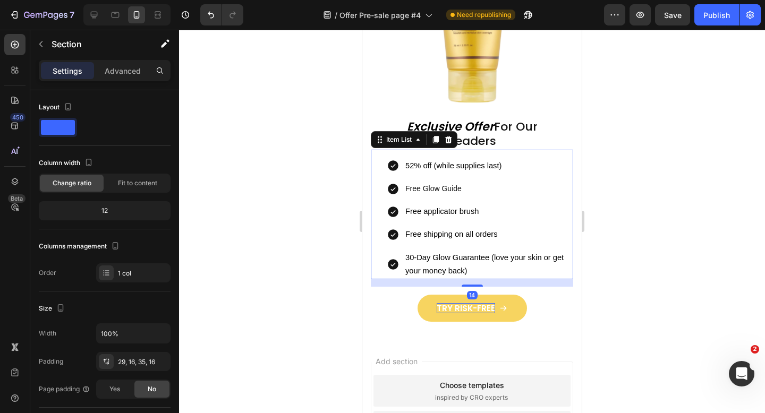
click at [482, 277] on p "30-Day Glow Guarantee (love your skin or get your money back)" at bounding box center [488, 264] width 166 height 27
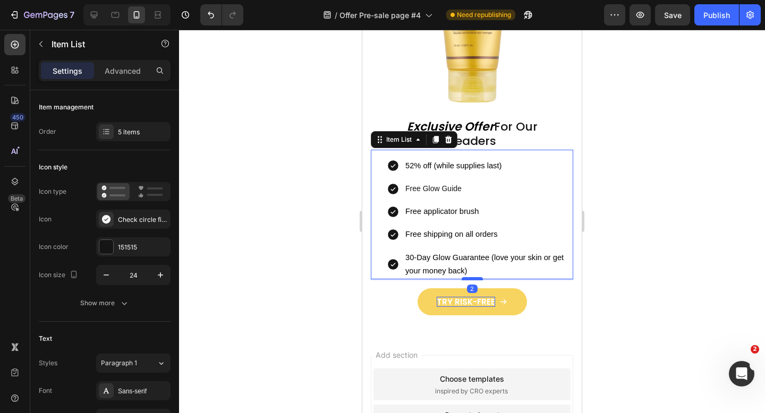
drag, startPoint x: 475, startPoint y: 286, endPoint x: 475, endPoint y: 279, distance: 6.4
click at [475, 279] on div at bounding box center [471, 278] width 21 height 3
type input "100%"
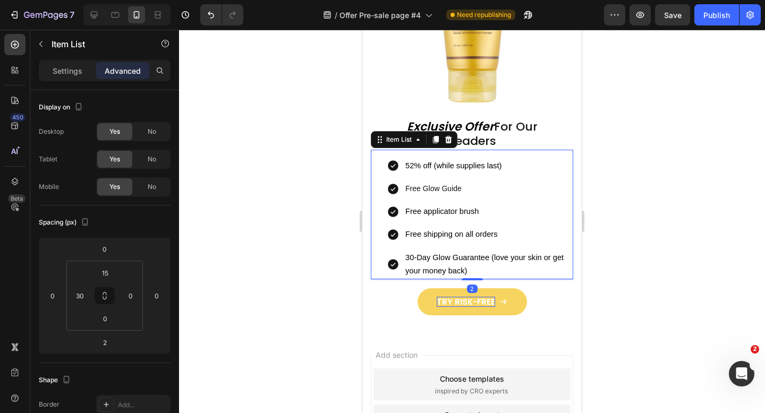
click at [650, 303] on div at bounding box center [472, 221] width 586 height 383
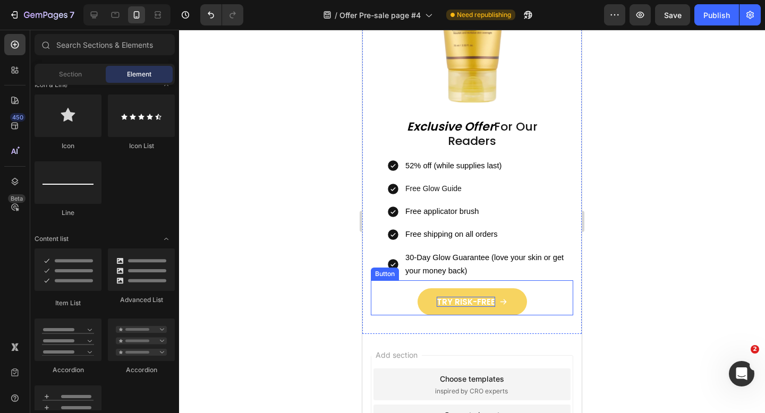
drag, startPoint x: 484, startPoint y: 285, endPoint x: 484, endPoint y: 260, distance: 25.0
click at [484, 285] on div "TRY RISK-FREE Button" at bounding box center [472, 297] width 202 height 35
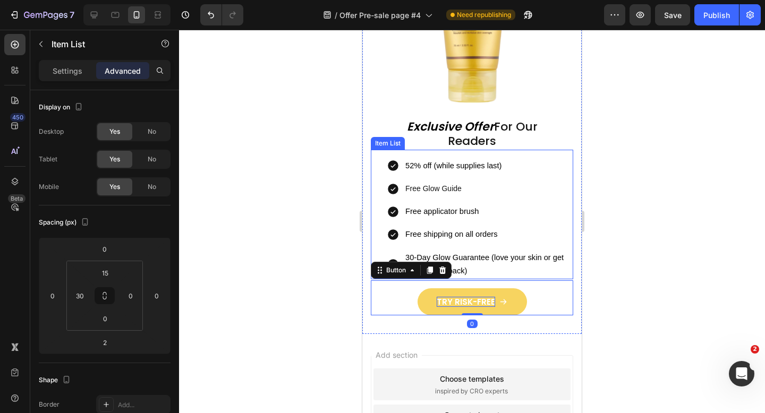
click at [483, 257] on span "30-Day Glow Guarantee (love your skin or get your money back)" at bounding box center [484, 264] width 158 height 22
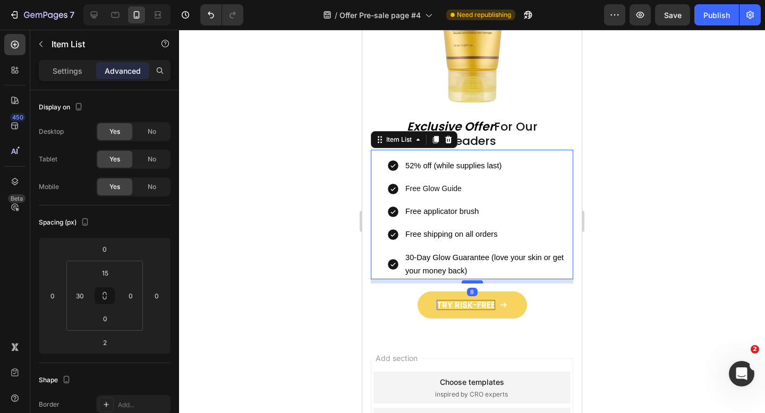
click at [476, 282] on div at bounding box center [471, 281] width 21 height 3
type input "8"
click at [623, 293] on div at bounding box center [472, 221] width 586 height 383
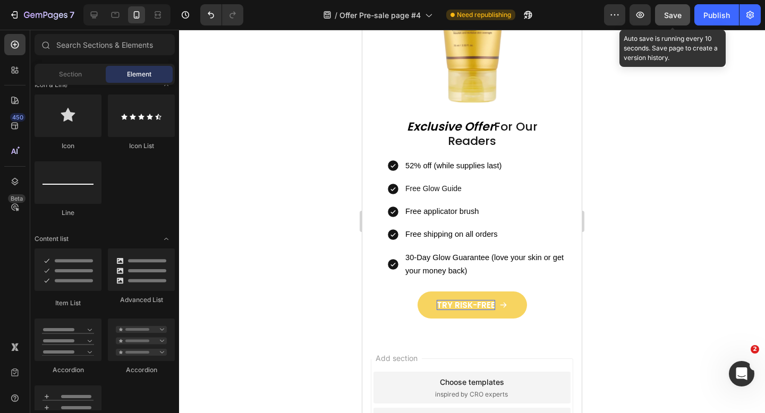
click at [671, 18] on span "Save" at bounding box center [673, 15] width 18 height 9
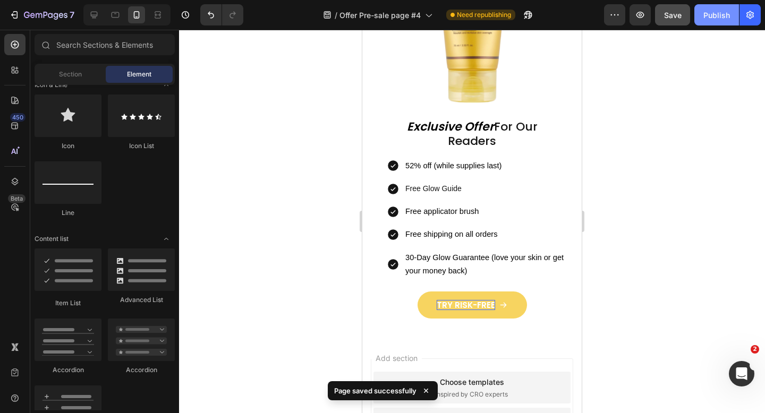
click at [716, 20] on div "Publish" at bounding box center [716, 15] width 27 height 11
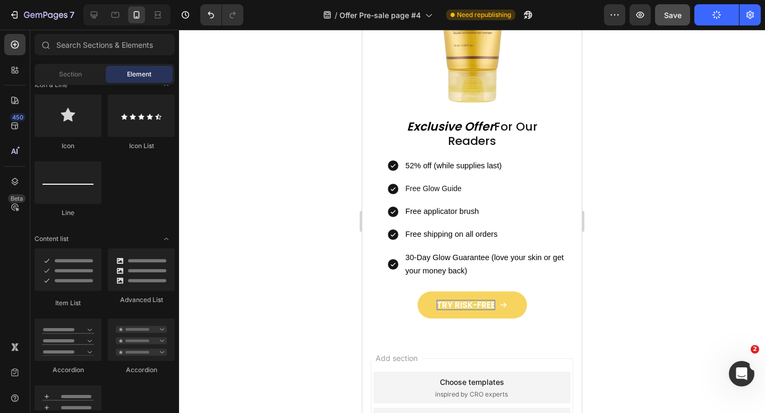
click at [641, 267] on div at bounding box center [472, 221] width 586 height 383
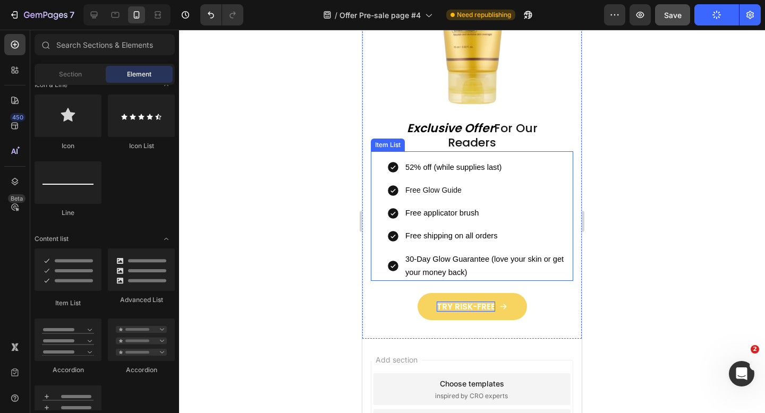
scroll to position [4042, 0]
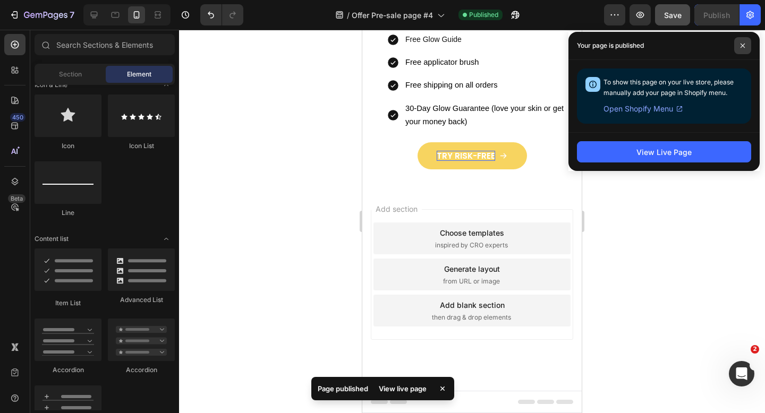
click at [743, 50] on span at bounding box center [742, 45] width 17 height 17
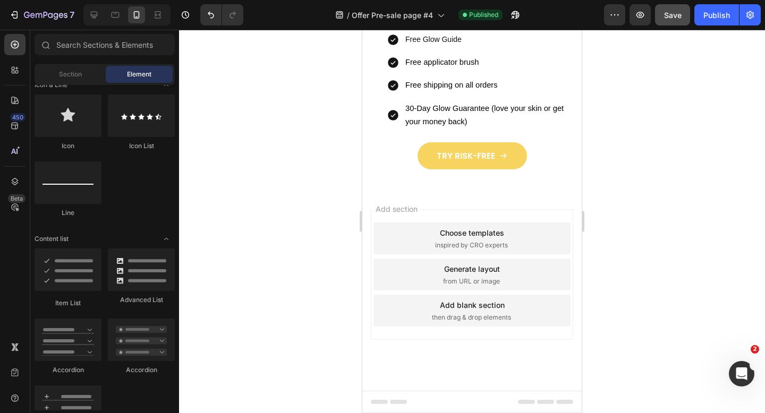
click at [471, 226] on div "Choose templates inspired by CRO experts" at bounding box center [471, 239] width 197 height 32
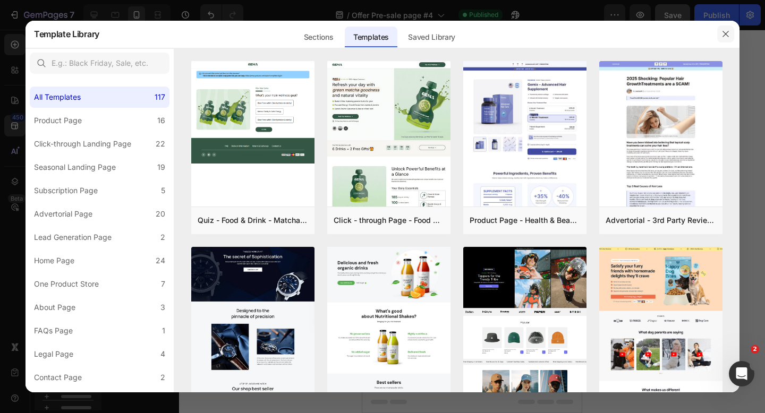
click at [728, 37] on icon "button" at bounding box center [725, 34] width 8 height 8
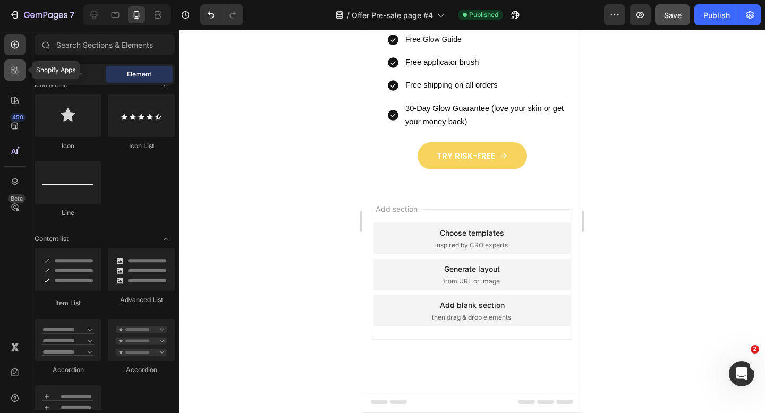
click at [21, 72] on div at bounding box center [14, 69] width 21 height 21
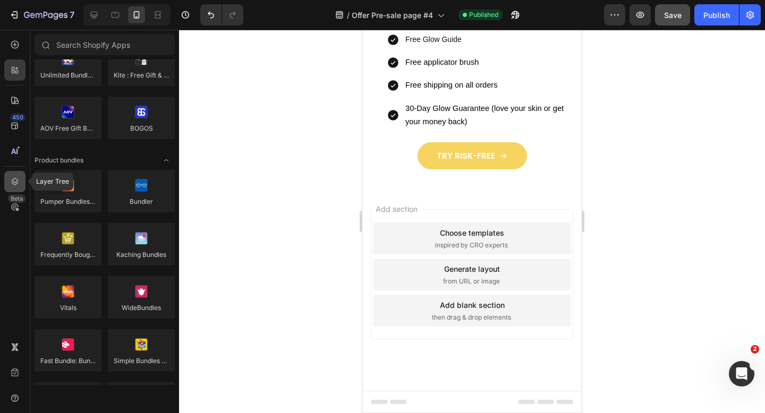
click at [17, 181] on icon at bounding box center [15, 181] width 7 height 7
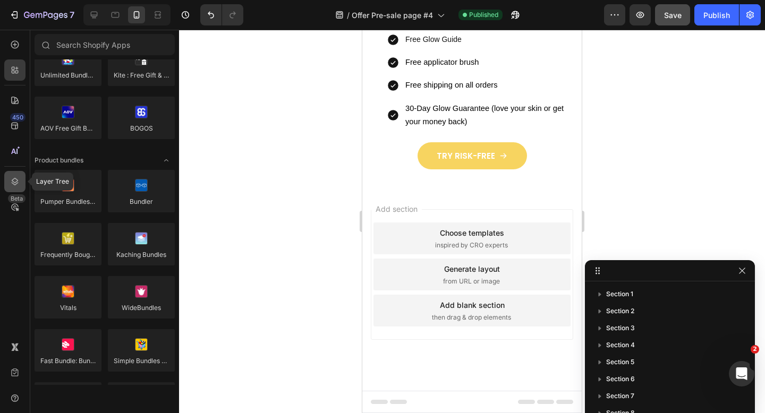
click at [17, 181] on icon at bounding box center [15, 181] width 7 height 7
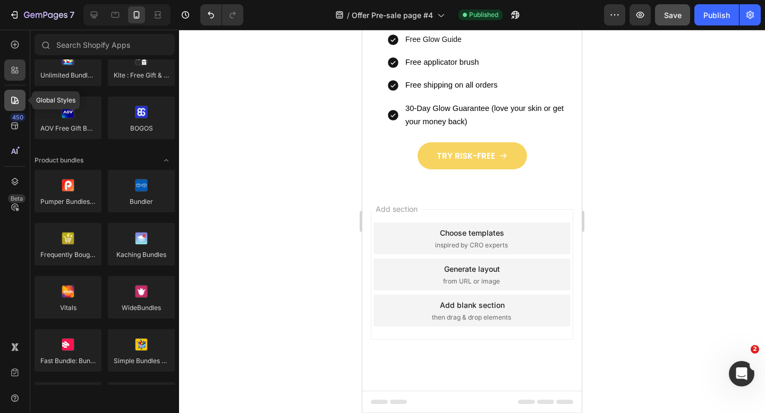
click at [15, 95] on icon at bounding box center [15, 100] width 11 height 11
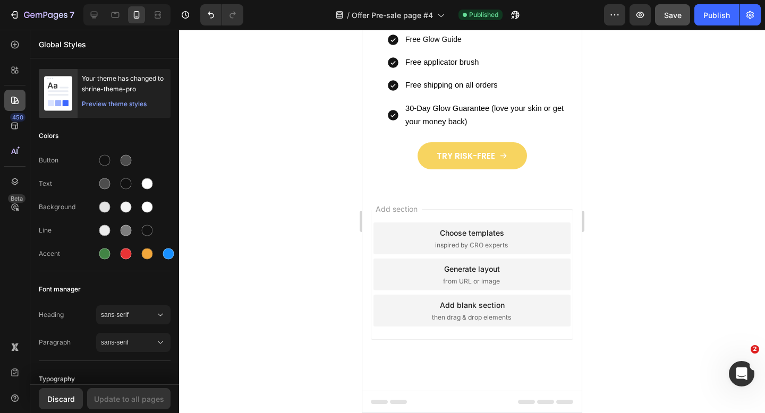
click at [15, 95] on icon at bounding box center [15, 100] width 11 height 11
click at [16, 65] on icon at bounding box center [15, 70] width 11 height 11
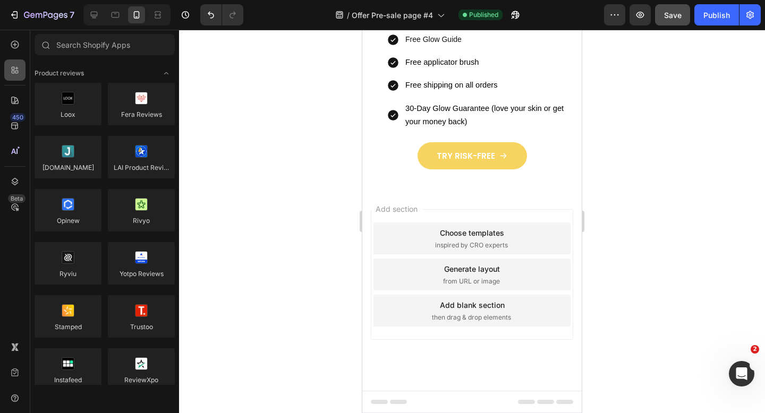
scroll to position [697, 0]
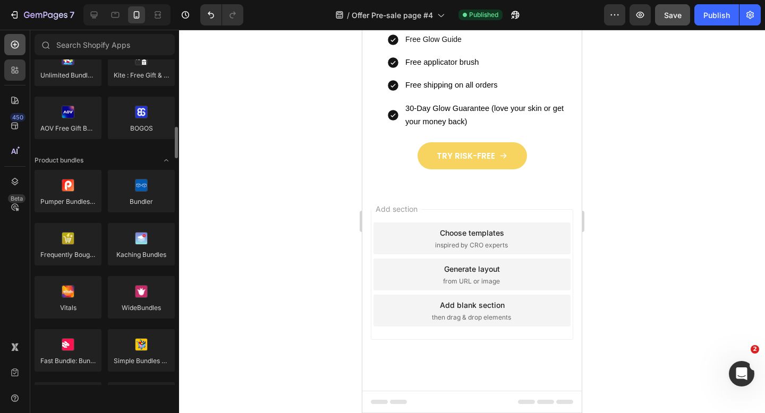
click at [15, 50] on div at bounding box center [14, 44] width 21 height 21
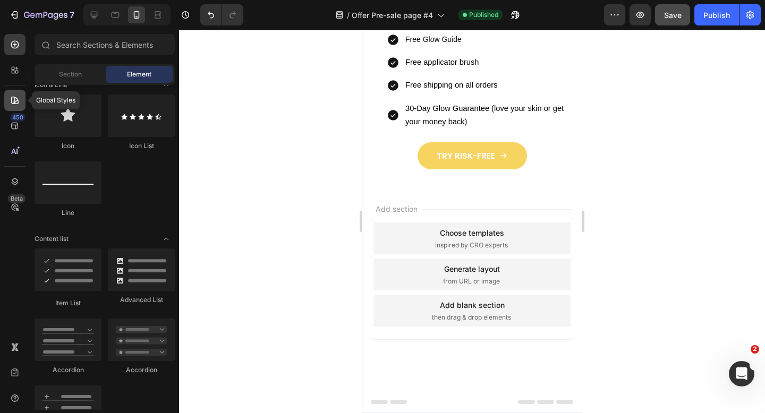
click at [14, 104] on icon at bounding box center [14, 100] width 7 height 7
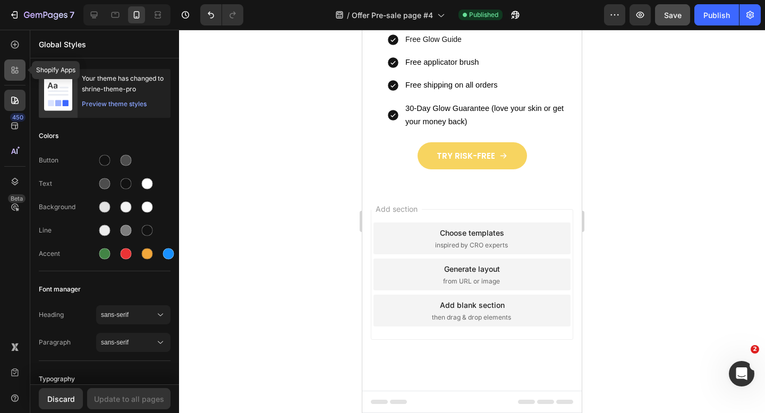
click at [16, 73] on icon at bounding box center [16, 72] width 3 height 3
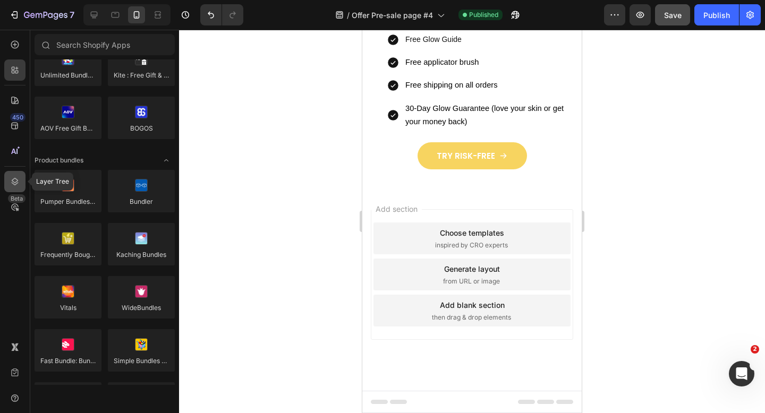
click at [12, 183] on icon at bounding box center [15, 181] width 7 height 7
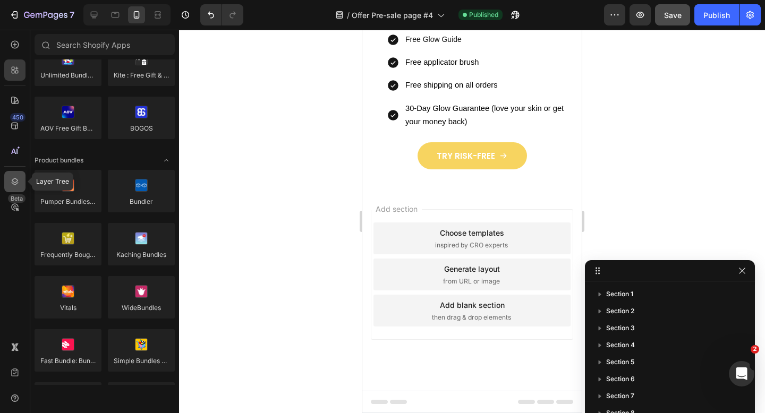
click at [12, 183] on icon at bounding box center [15, 181] width 7 height 7
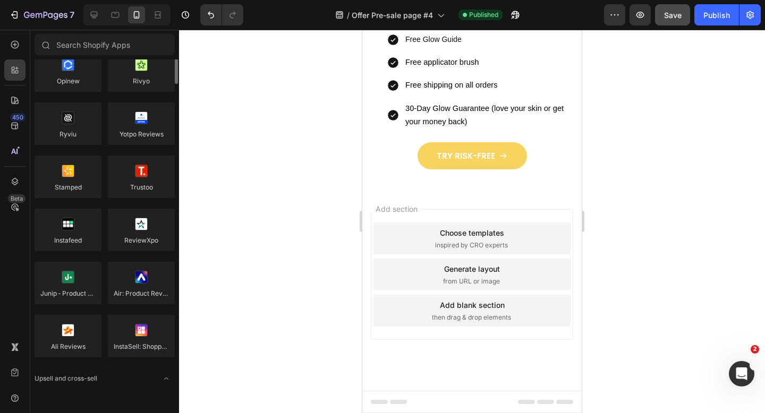
scroll to position [0, 0]
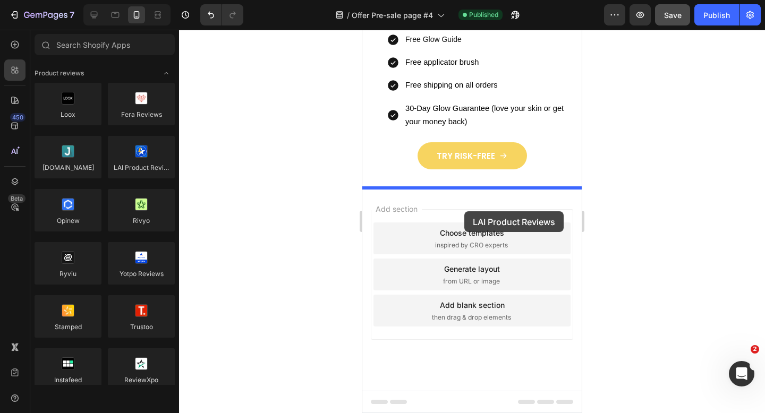
drag, startPoint x: 500, startPoint y: 184, endPoint x: 464, endPoint y: 211, distance: 45.1
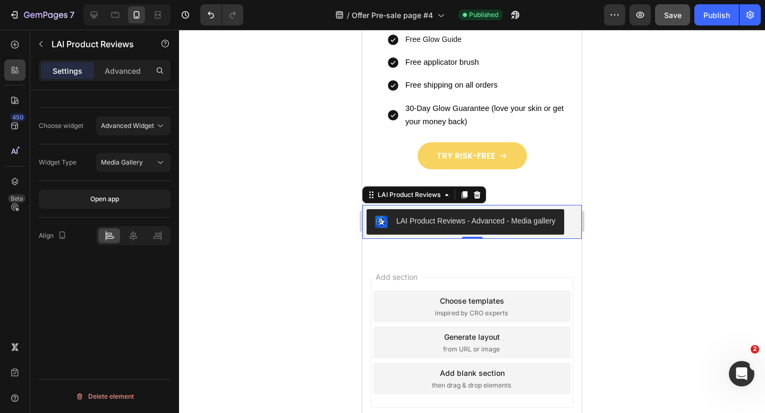
click at [510, 228] on div "LAI Product Reviews - Advanced - Media gallery" at bounding box center [465, 222] width 181 height 13
click at [143, 127] on span "Advanced Widget" at bounding box center [127, 126] width 53 height 8
click at [197, 185] on div at bounding box center [472, 221] width 586 height 383
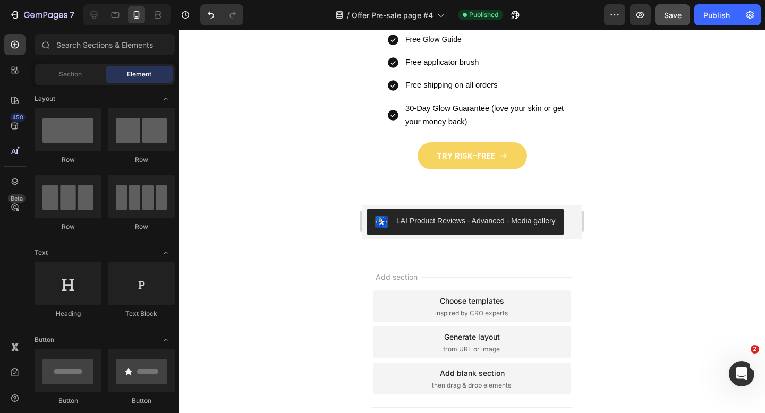
click at [146, 262] on div "Row Row Row Row" at bounding box center [105, 295] width 140 height 66
click at [300, 213] on div at bounding box center [472, 221] width 586 height 383
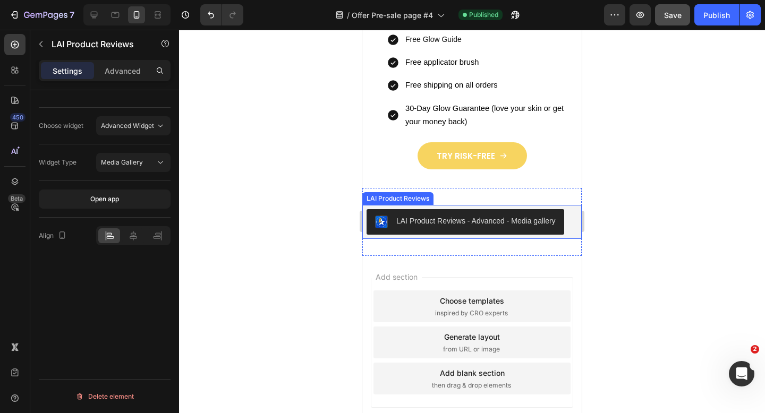
click at [441, 234] on button "LAI Product Reviews - Advanced - Media gallery" at bounding box center [465, 221] width 198 height 25
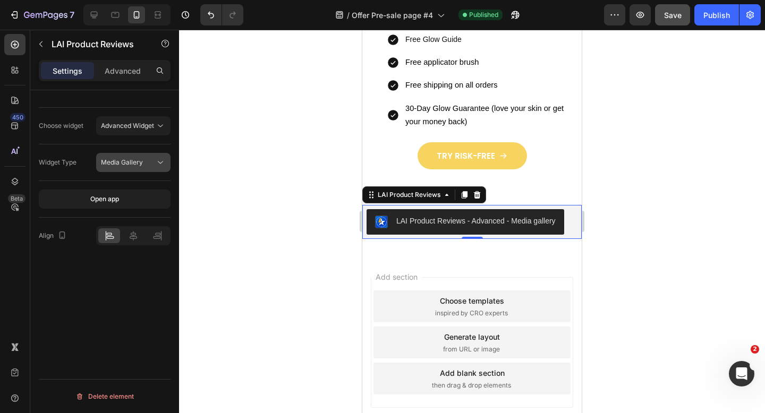
click at [157, 158] on icon at bounding box center [160, 162] width 11 height 11
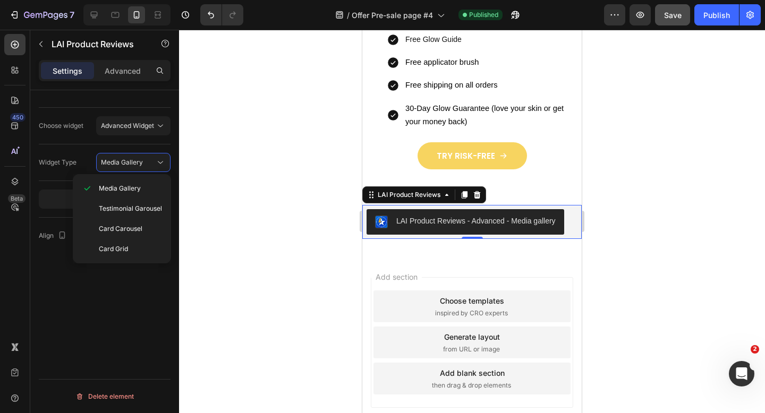
click at [187, 223] on div at bounding box center [472, 221] width 586 height 383
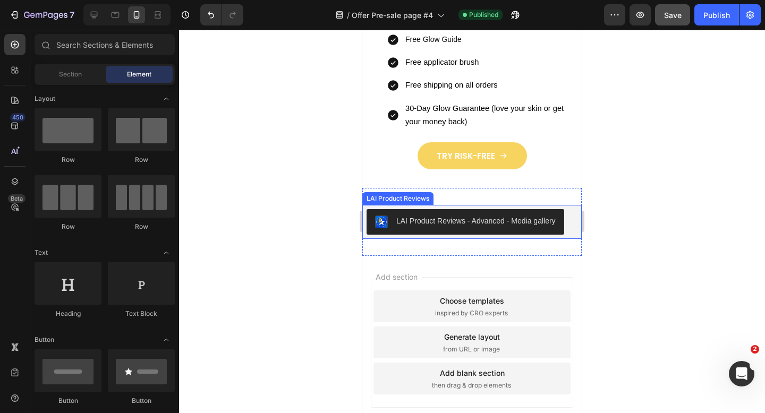
click at [404, 220] on div "LAI Product Reviews - Advanced - Media gallery" at bounding box center [475, 221] width 159 height 11
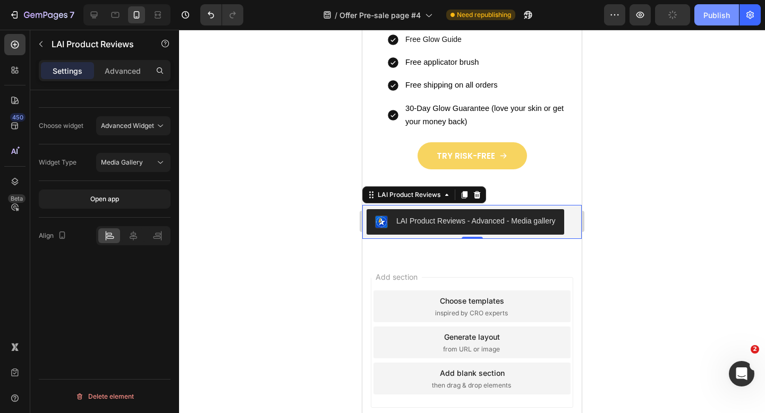
click at [708, 16] on div "Publish" at bounding box center [716, 15] width 27 height 11
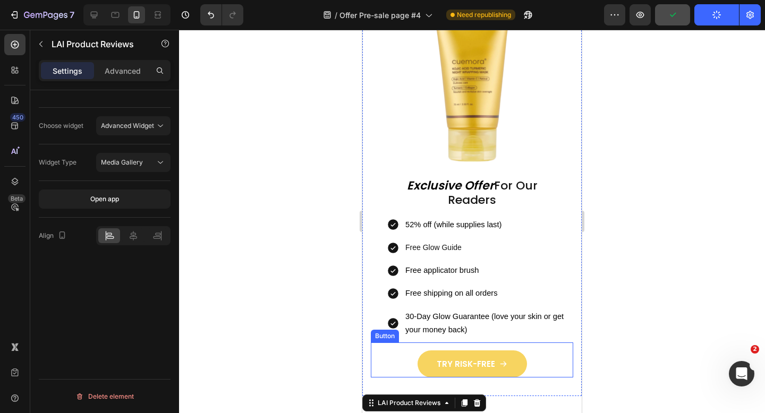
scroll to position [3831, 0]
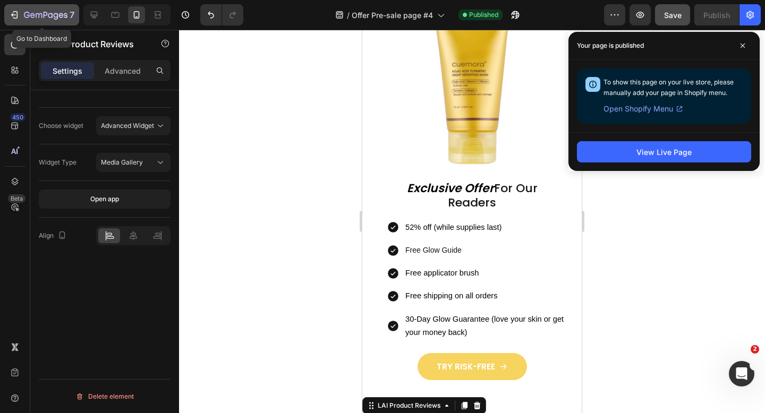
click at [28, 13] on icon "button" at bounding box center [46, 15] width 44 height 9
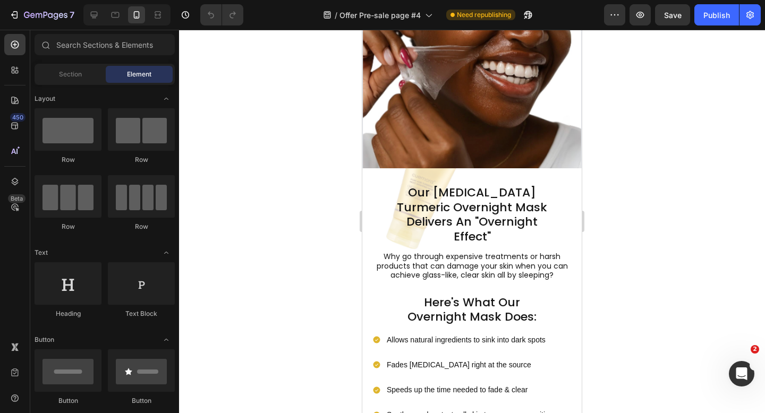
scroll to position [870, 0]
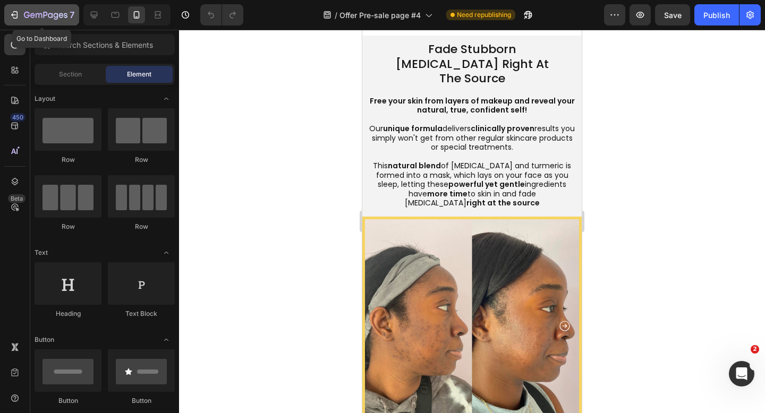
click at [26, 8] on button "7" at bounding box center [41, 14] width 75 height 21
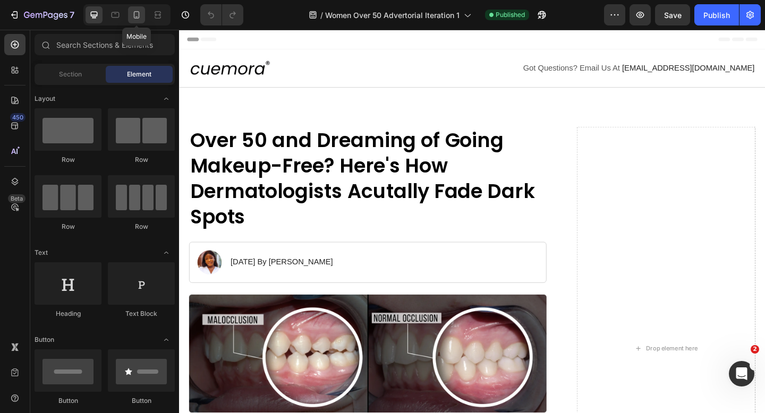
click at [140, 19] on icon at bounding box center [136, 15] width 11 height 11
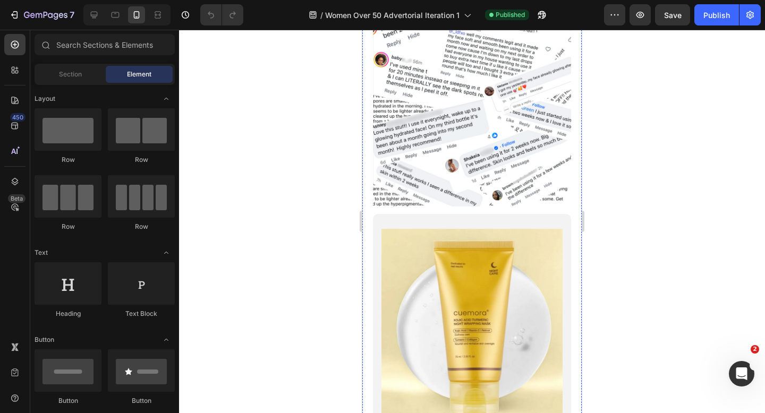
scroll to position [3572, 0]
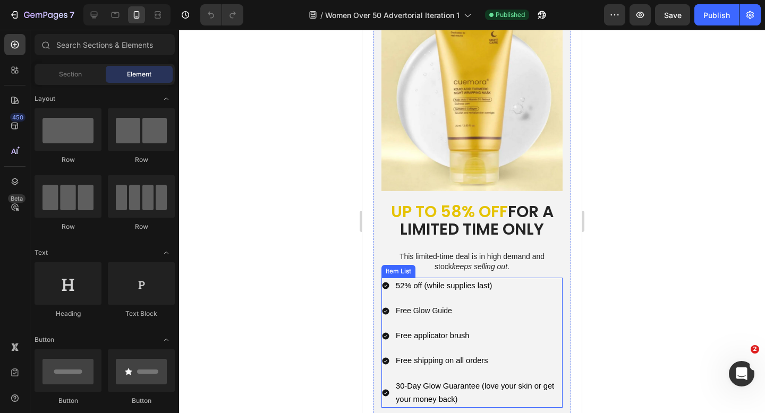
click at [426, 281] on span "52% off (while supplies last)" at bounding box center [444, 285] width 96 height 8
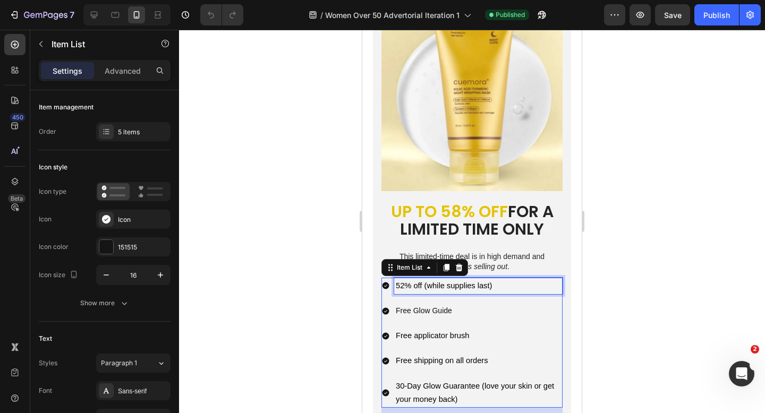
click at [426, 281] on span "52% off (while supplies last)" at bounding box center [444, 285] width 96 height 8
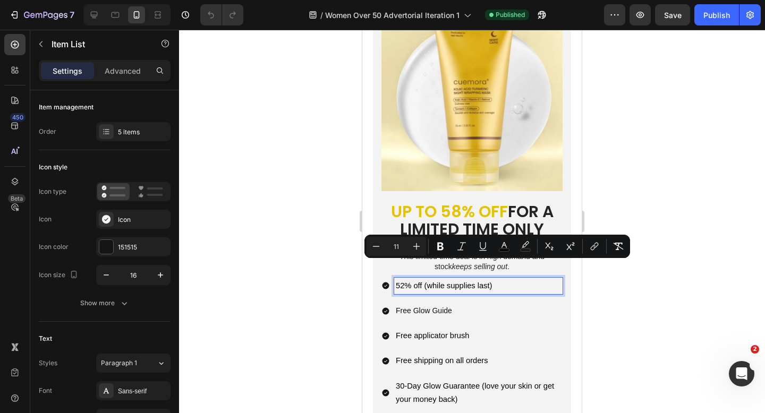
click at [422, 304] on p "Free Glow Guide" at bounding box center [478, 310] width 165 height 13
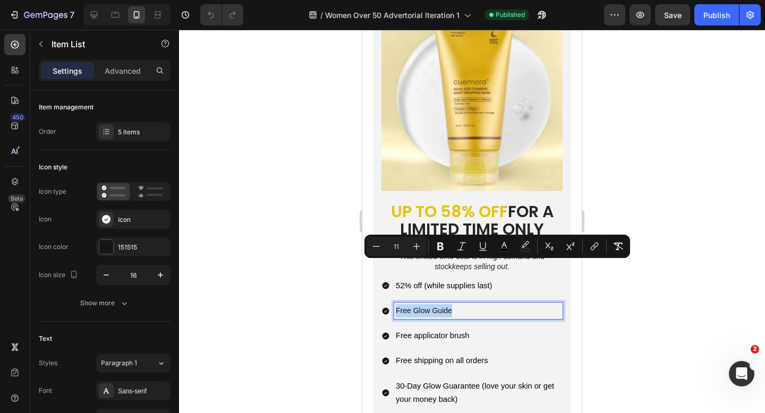
click at [422, 304] on p "Free Glow Guide" at bounding box center [478, 310] width 165 height 13
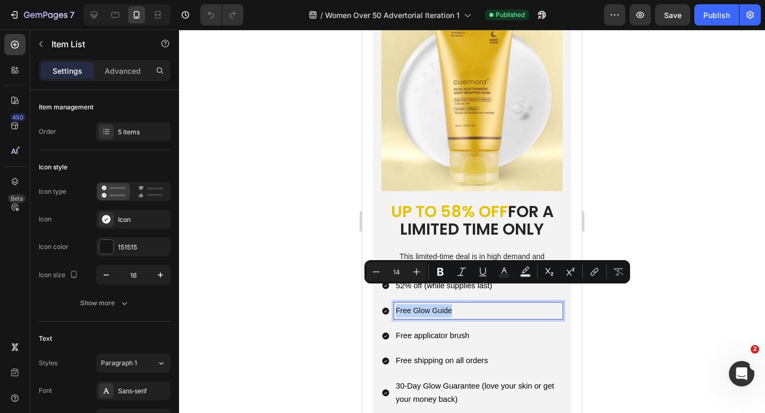
copy p "Free Glow Guide"
click at [418, 331] on span "Free applicator brush" at bounding box center [433, 335] width 74 height 8
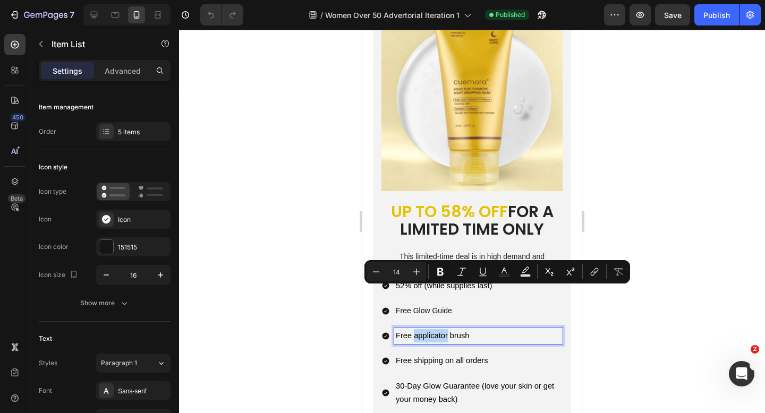
click at [418, 331] on span "Free applicator brush" at bounding box center [433, 335] width 74 height 8
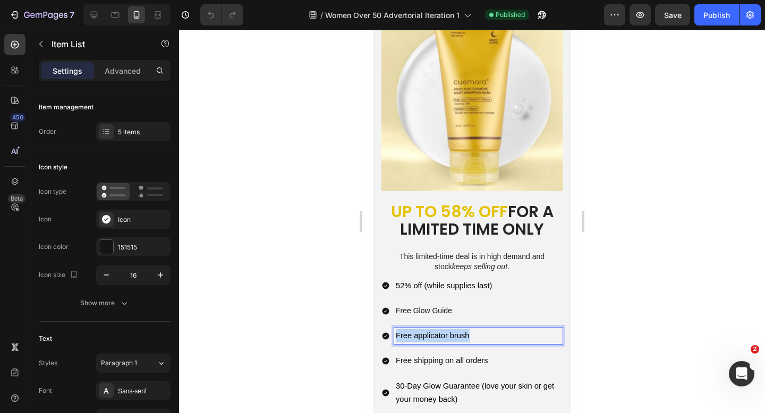
click at [418, 331] on span "Free applicator brush" at bounding box center [433, 335] width 74 height 8
copy span "Free applicator brush"
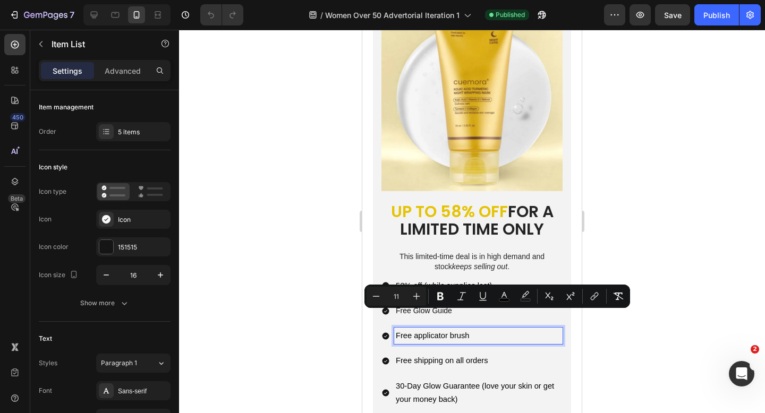
click at [455, 356] on span "Free shipping on all orders" at bounding box center [442, 360] width 92 height 8
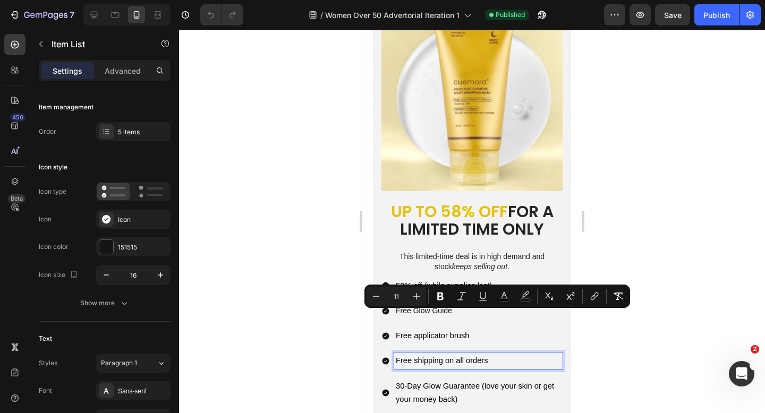
click at [455, 356] on span "Free shipping on all orders" at bounding box center [442, 360] width 92 height 8
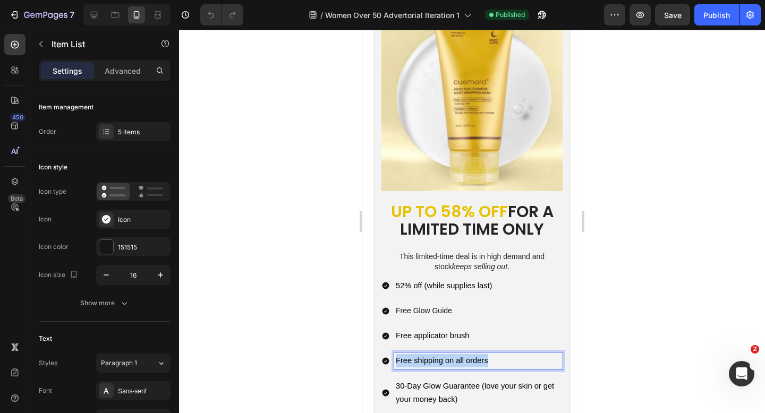
copy span "Free shipping on all orders"
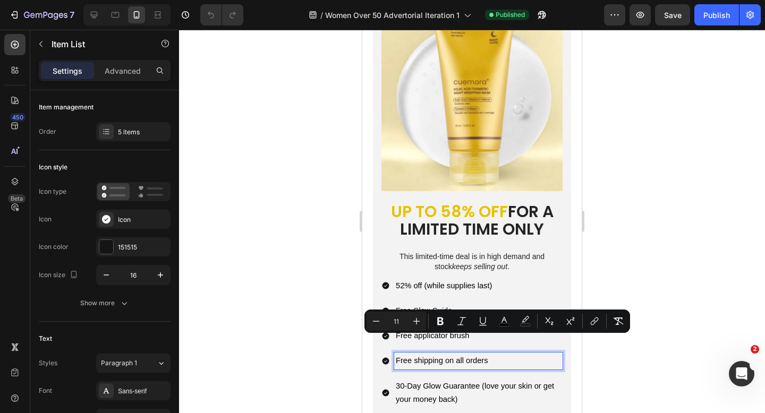
click at [428, 382] on span "30-Day Glow Guarantee (love your skin or get your money back)" at bounding box center [475, 393] width 158 height 22
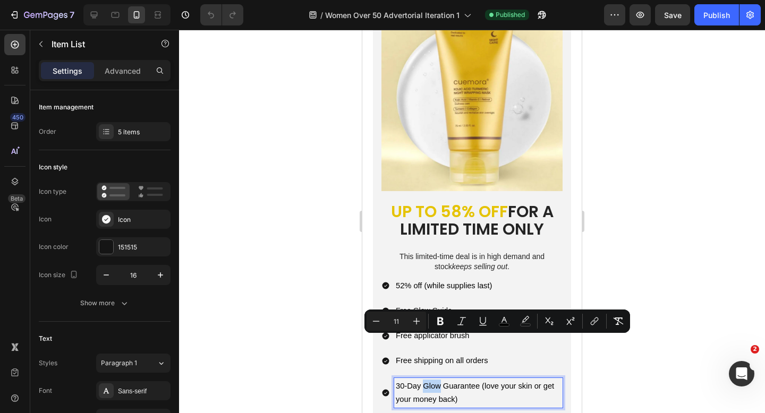
click at [428, 382] on span "30-Day Glow Guarantee (love your skin or get your money back)" at bounding box center [475, 393] width 158 height 22
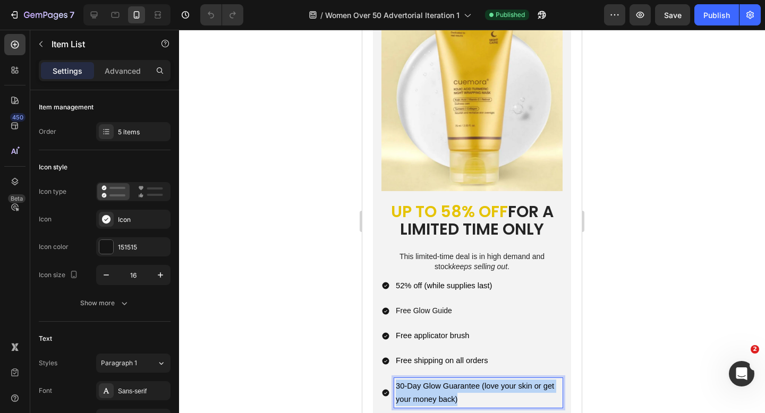
click at [428, 382] on span "30-Day Glow Guarantee (love your skin or get your money back)" at bounding box center [475, 393] width 158 height 22
copy span "30-Day Glow Guarantee (love your skin or get your money back)"
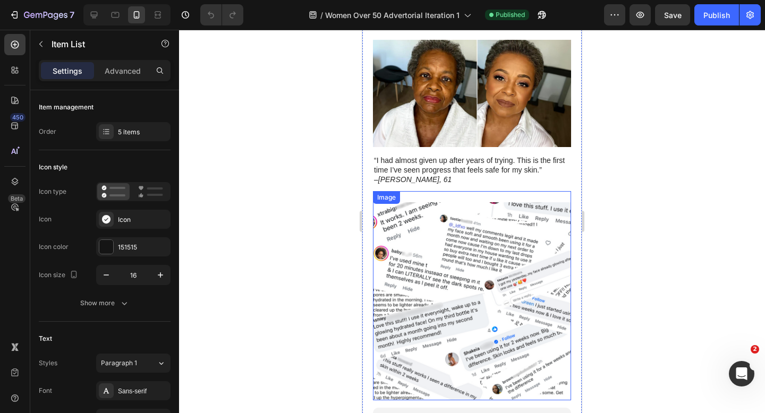
scroll to position [3125, 0]
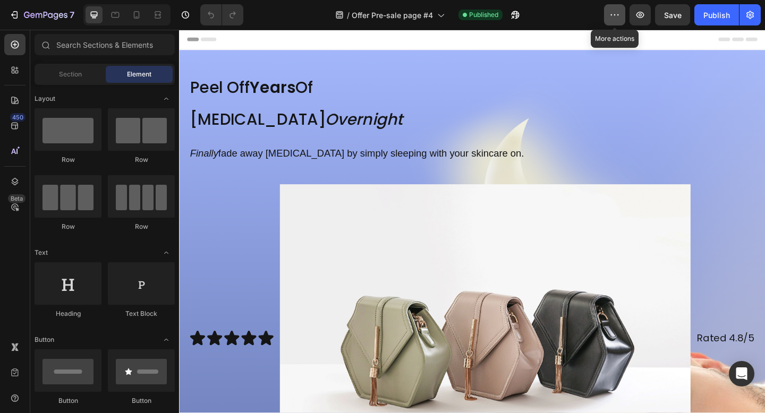
click at [621, 14] on button "button" at bounding box center [614, 14] width 21 height 21
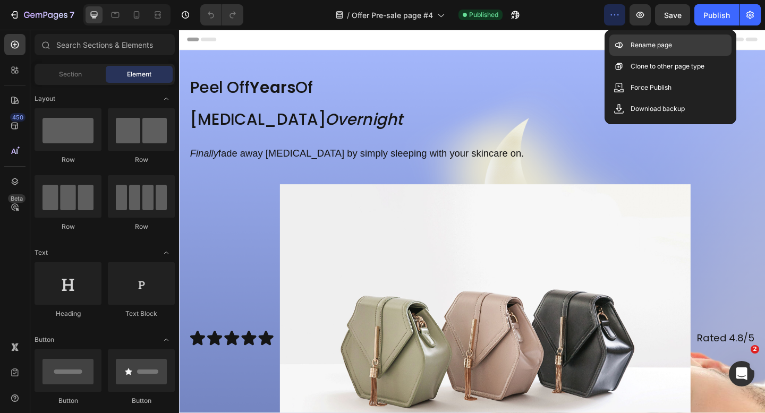
click at [641, 49] on p "Rename page" at bounding box center [650, 45] width 41 height 11
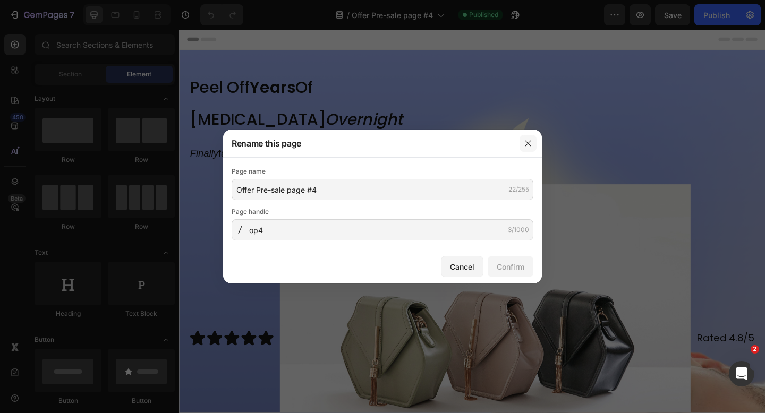
click at [532, 150] on button "button" at bounding box center [527, 143] width 17 height 17
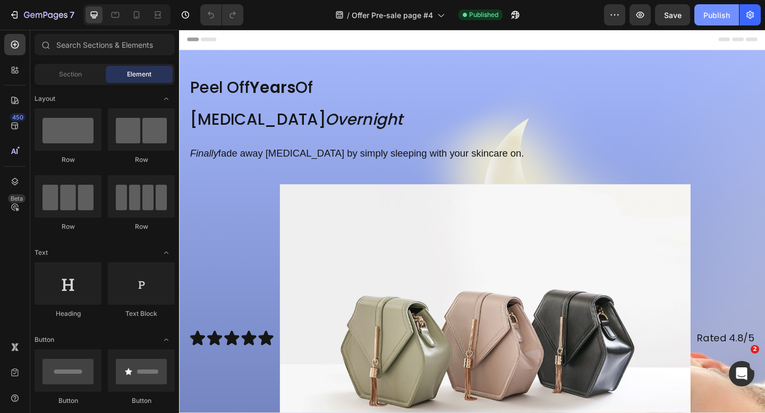
click at [721, 18] on div "Publish" at bounding box center [716, 15] width 27 height 11
